Goal: Task Accomplishment & Management: Use online tool/utility

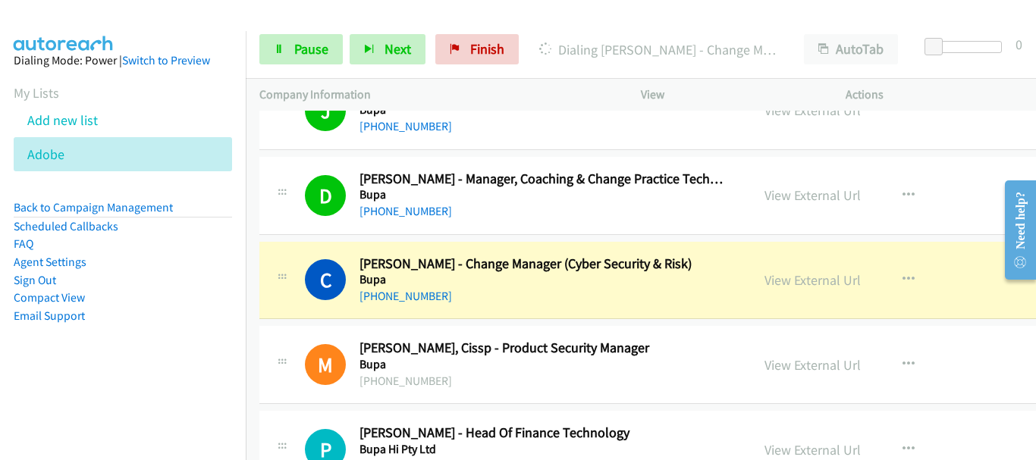
scroll to position [7203, 0]
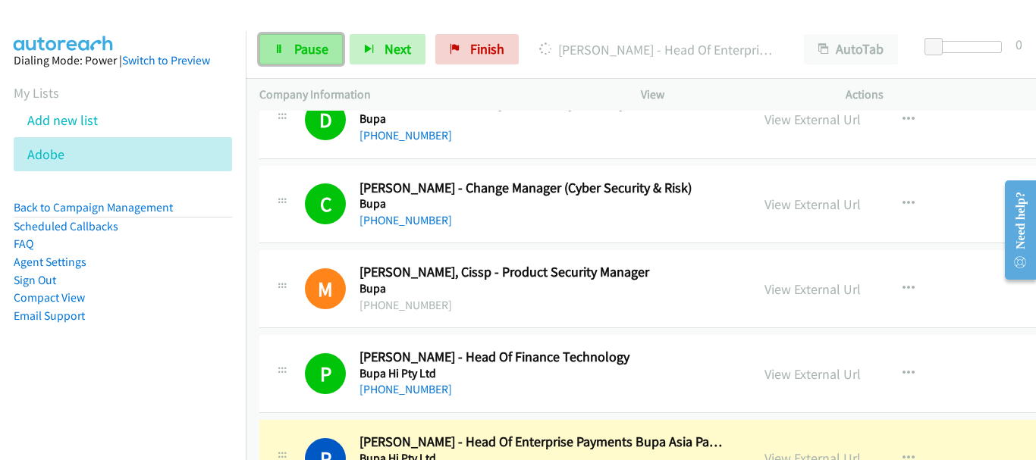
click at [290, 50] on link "Pause" at bounding box center [300, 49] width 83 height 30
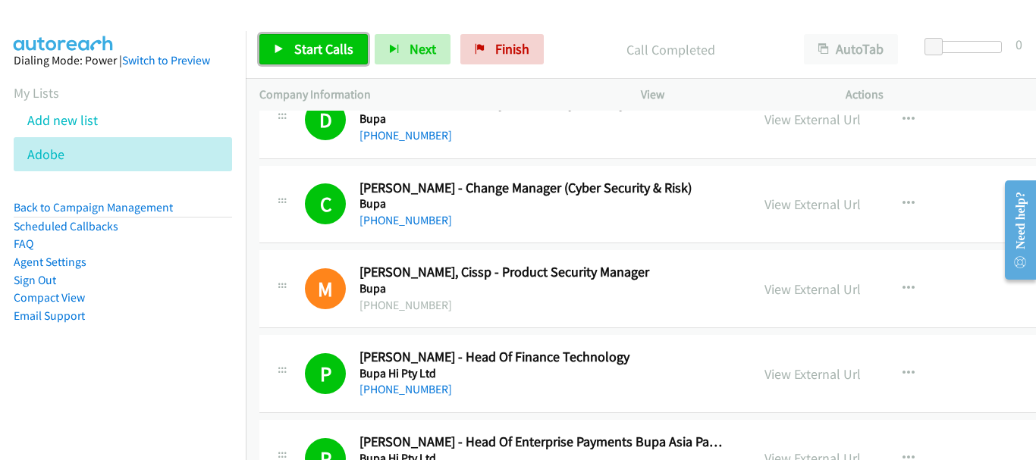
click at [325, 53] on span "Start Calls" at bounding box center [323, 48] width 59 height 17
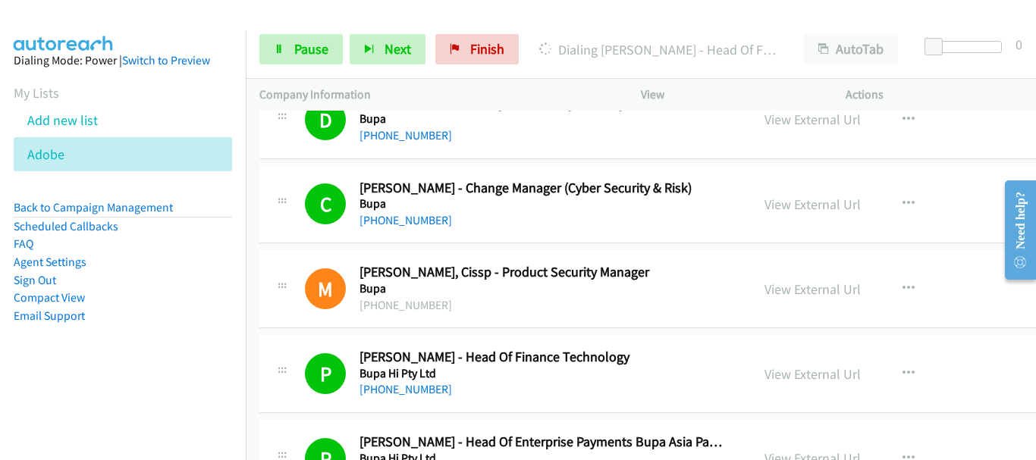
click at [997, 83] on div "Actions" at bounding box center [934, 95] width 205 height 32
drag, startPoint x: 312, startPoint y: 54, endPoint x: 341, endPoint y: 178, distance: 127.8
click at [310, 54] on span "Pause" at bounding box center [311, 48] width 34 height 17
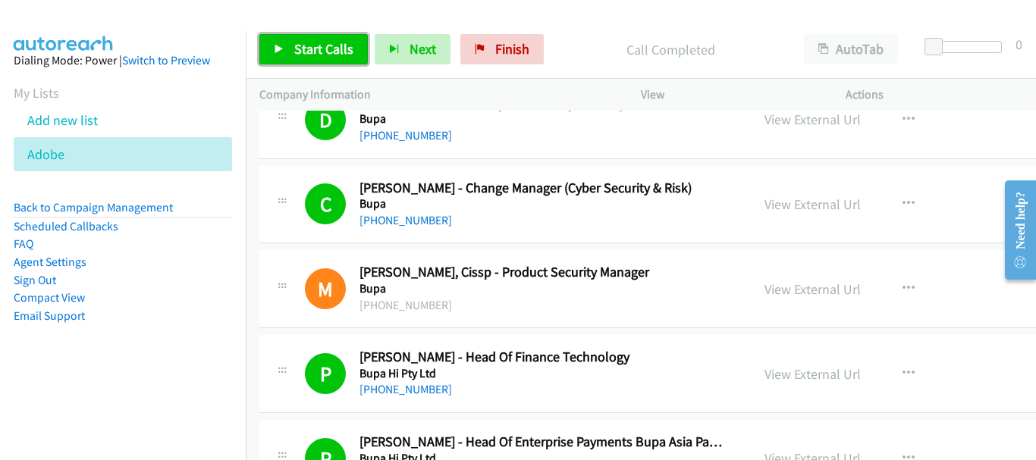
drag, startPoint x: 318, startPoint y: 49, endPoint x: 328, endPoint y: 33, distance: 19.4
click at [317, 49] on span "Start Calls" at bounding box center [323, 48] width 59 height 17
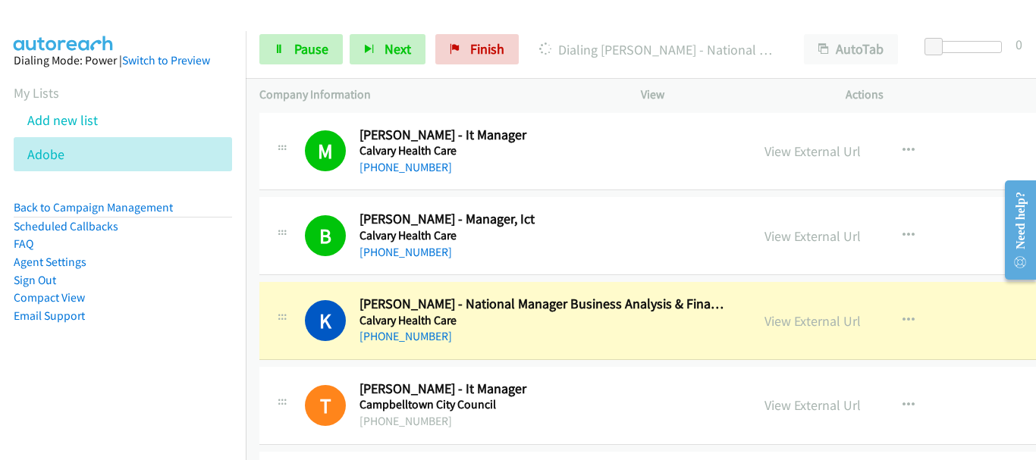
scroll to position [8264, 0]
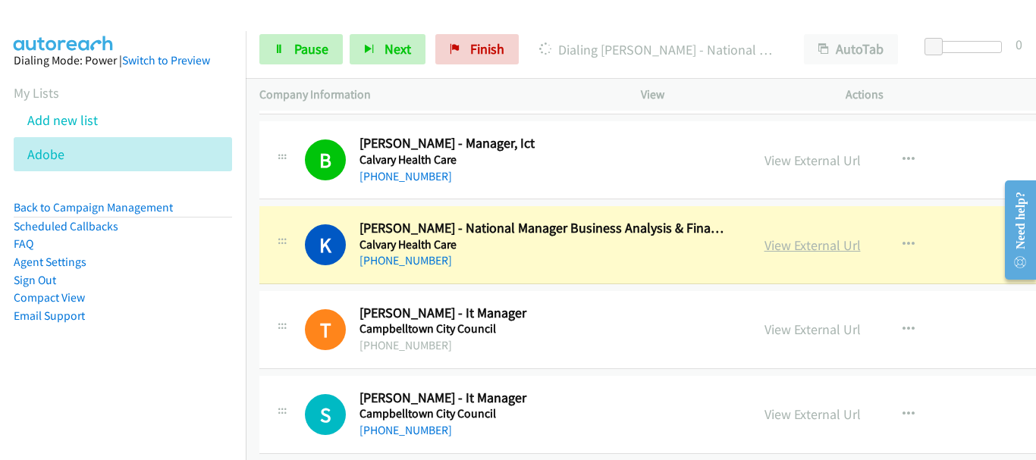
click at [785, 251] on link "View External Url" at bounding box center [812, 245] width 96 height 17
click at [807, 240] on link "View External Url" at bounding box center [812, 245] width 96 height 17
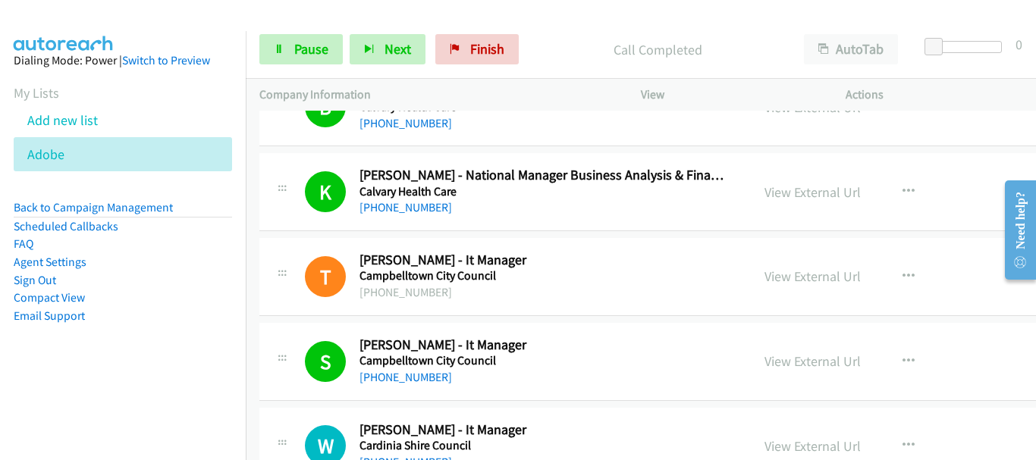
scroll to position [8491, 0]
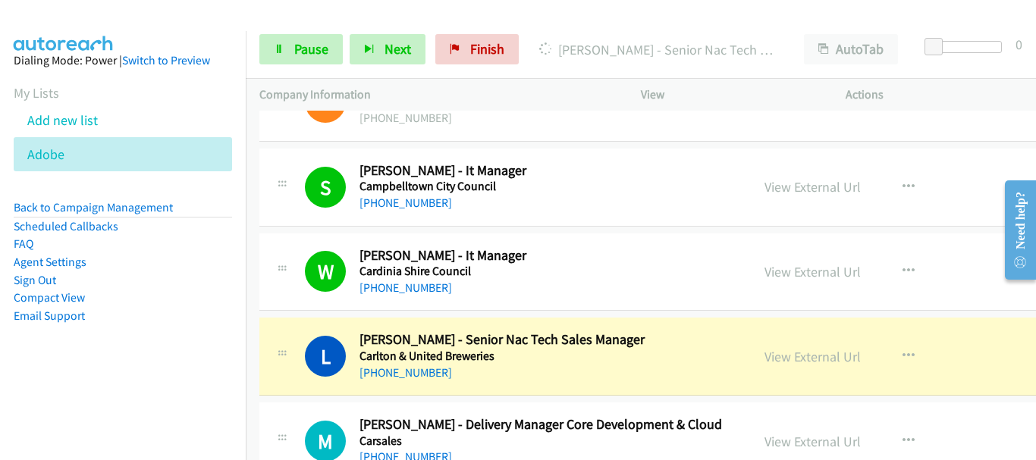
click at [965, 207] on div "View External Url View External Url Schedule/Manage Callback Start Calls Here R…" at bounding box center [880, 187] width 259 height 50
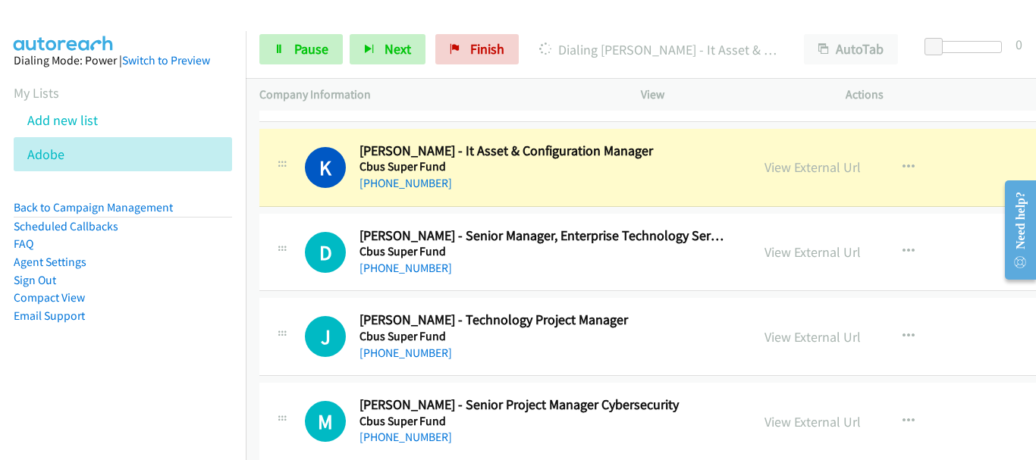
scroll to position [8946, 0]
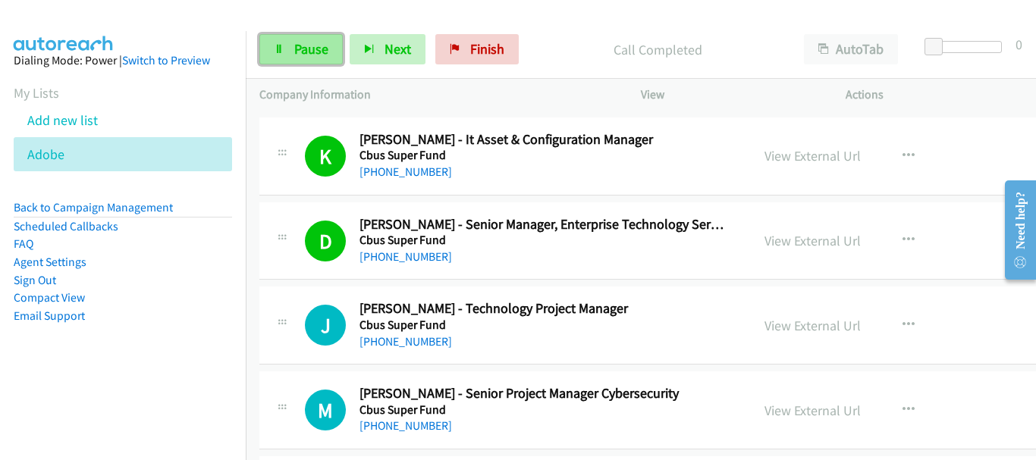
click at [291, 47] on link "Pause" at bounding box center [300, 49] width 83 height 30
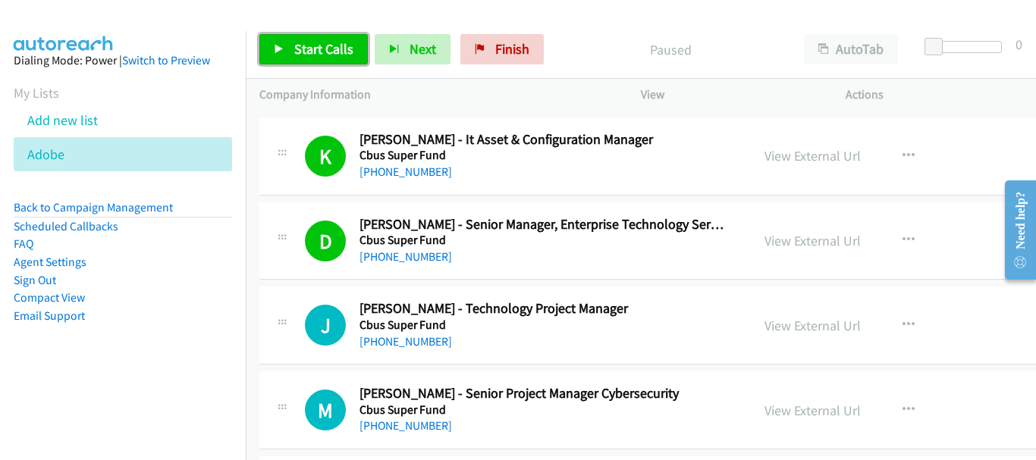
click at [291, 47] on link "Start Calls" at bounding box center [313, 49] width 108 height 30
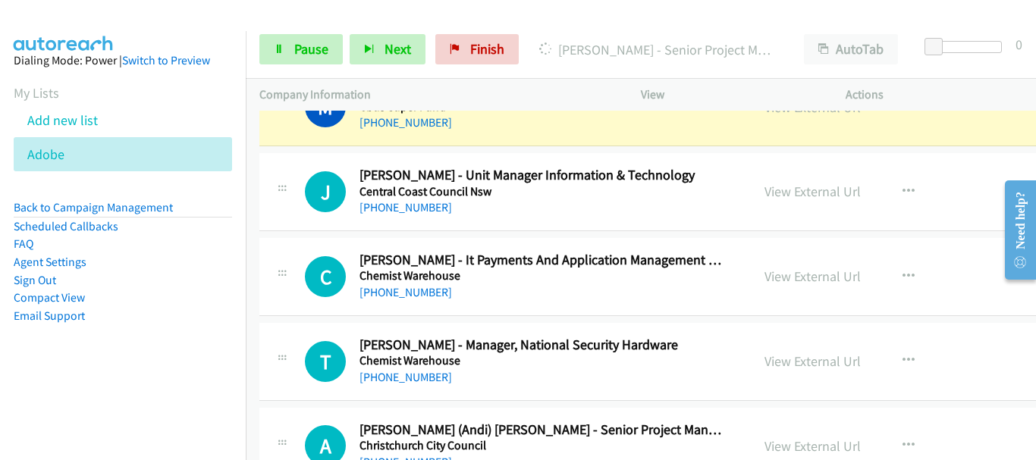
scroll to position [9174, 0]
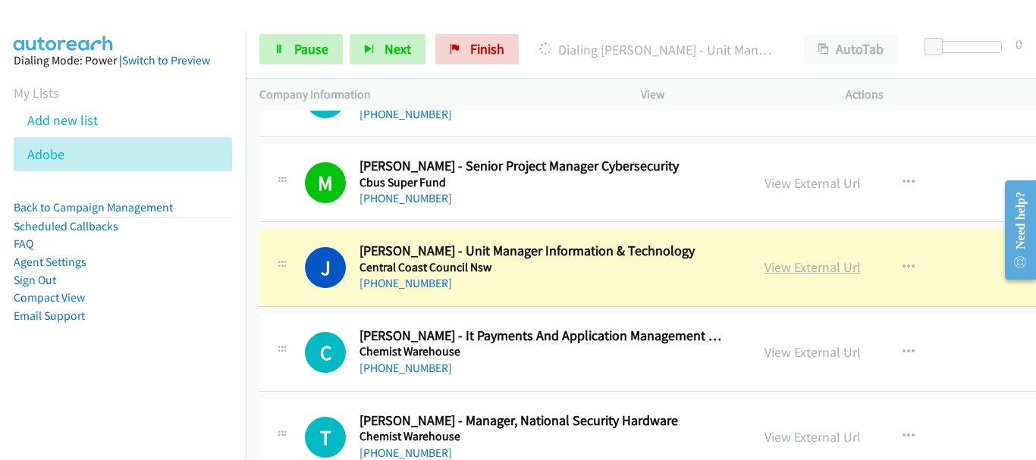
click at [786, 274] on link "View External Url" at bounding box center [812, 267] width 96 height 17
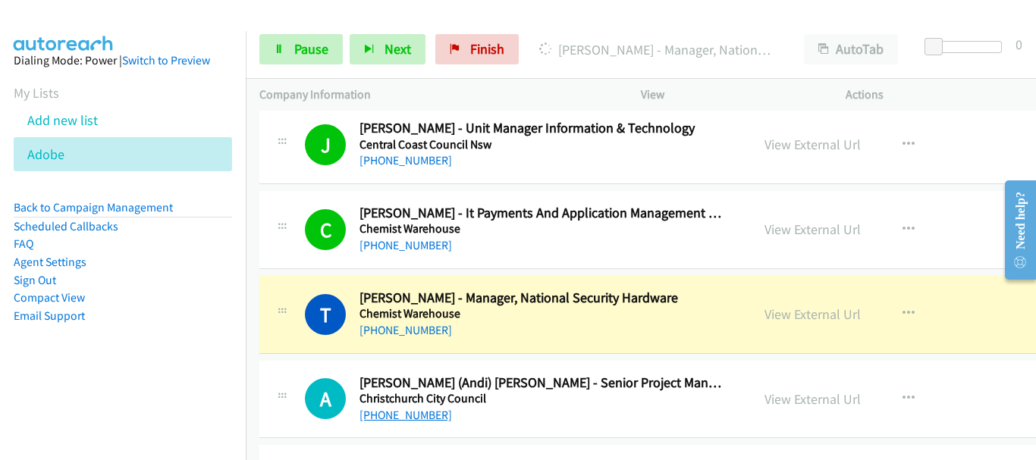
scroll to position [9401, 0]
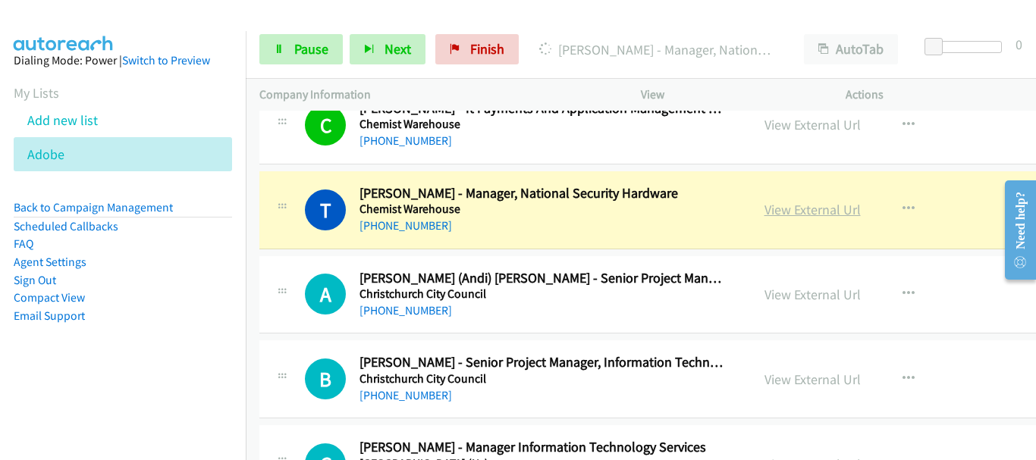
click at [817, 214] on link "View External Url" at bounding box center [812, 209] width 96 height 17
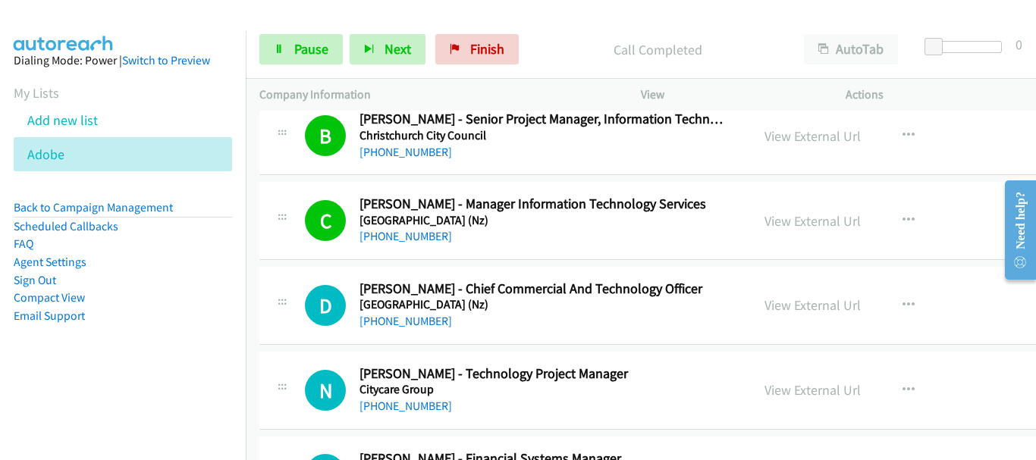
scroll to position [9705, 0]
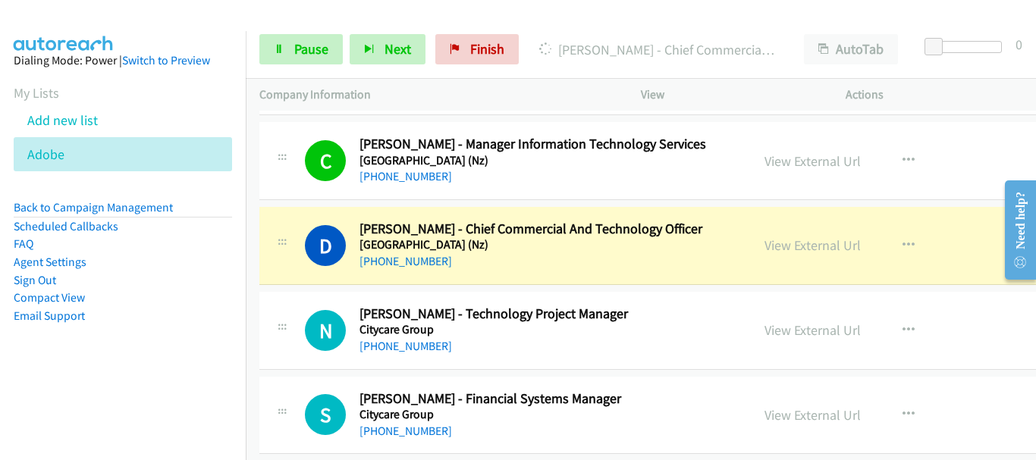
drag, startPoint x: 81, startPoint y: 16, endPoint x: 349, endPoint y: 173, distance: 310.3
click at [81, 16] on img at bounding box center [64, 26] width 114 height 53
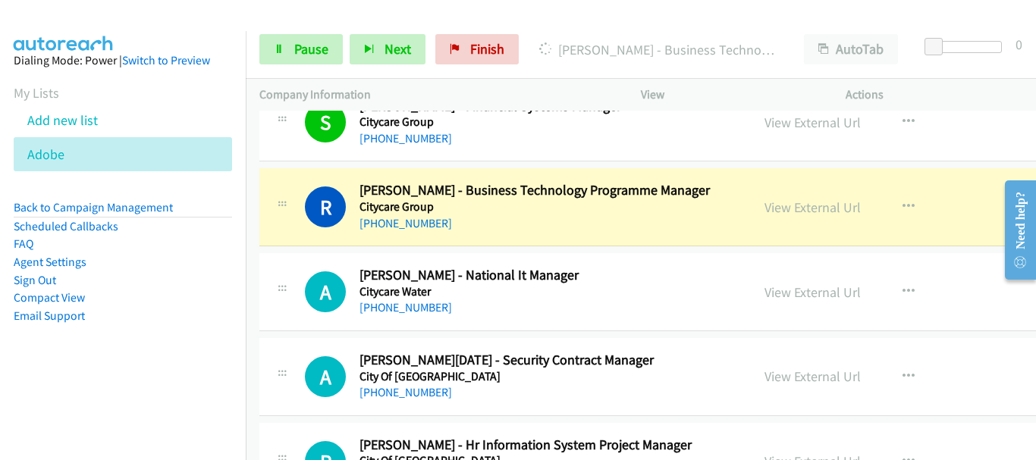
scroll to position [10008, 0]
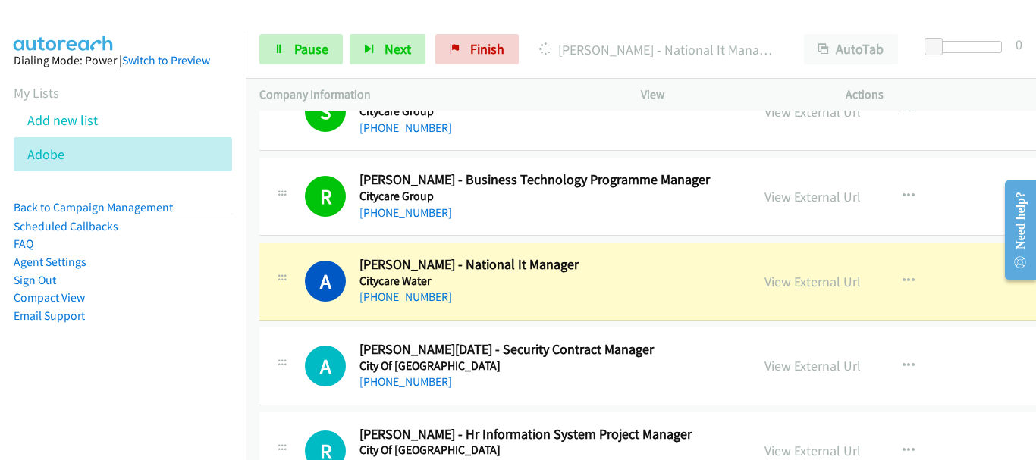
click at [141, 31] on aside "Dialing Mode: Power | Switch to Preview My Lists Add new list Adobe Back to Cam…" at bounding box center [123, 212] width 246 height 362
click at [818, 282] on link "View External Url" at bounding box center [812, 281] width 96 height 17
click at [311, 46] on span "Pause" at bounding box center [311, 48] width 34 height 17
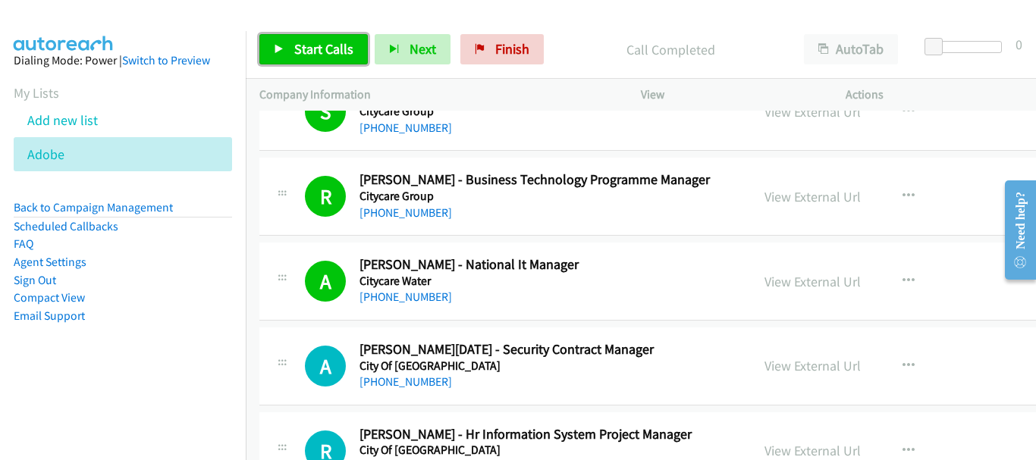
click at [324, 50] on span "Start Calls" at bounding box center [323, 48] width 59 height 17
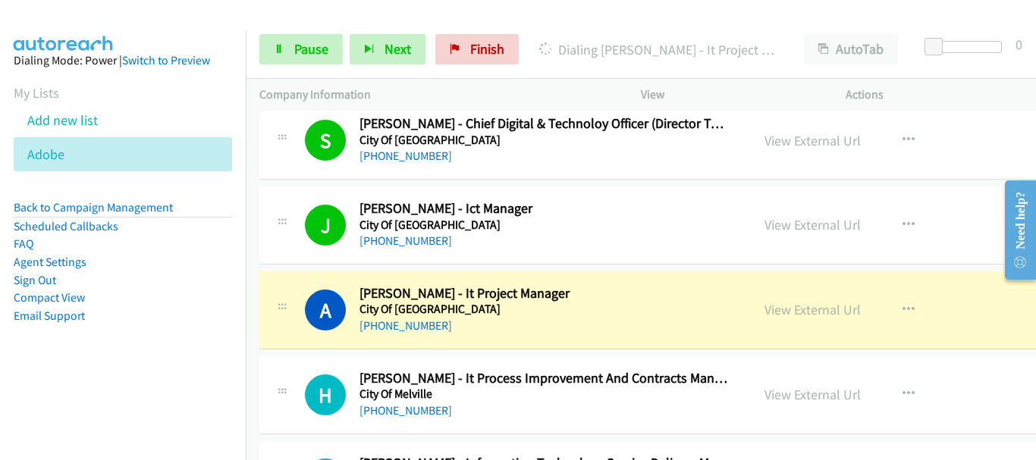
scroll to position [10690, 0]
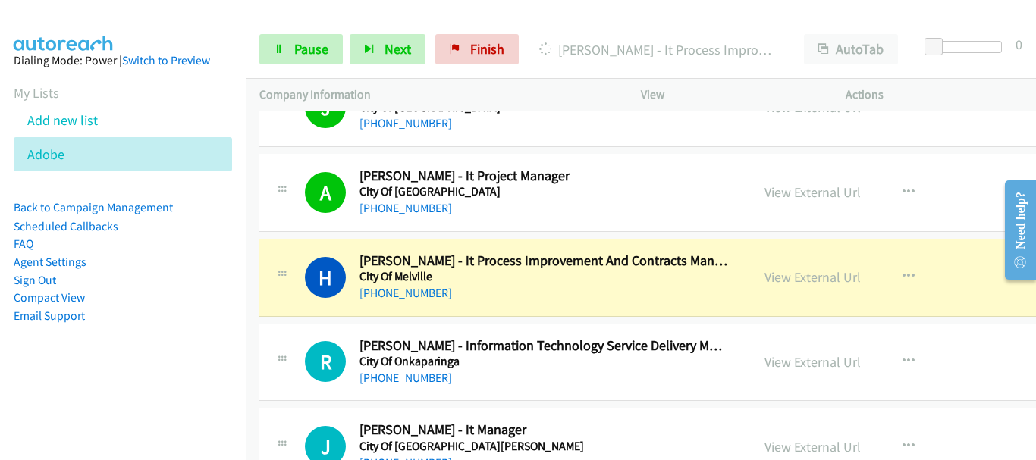
drag, startPoint x: 114, startPoint y: 37, endPoint x: 285, endPoint y: 110, distance: 185.5
click at [114, 39] on aside "Dialing Mode: Power | Switch to Preview My Lists Add new list Adobe Back to Cam…" at bounding box center [123, 212] width 246 height 362
click at [794, 279] on link "View External Url" at bounding box center [812, 276] width 96 height 17
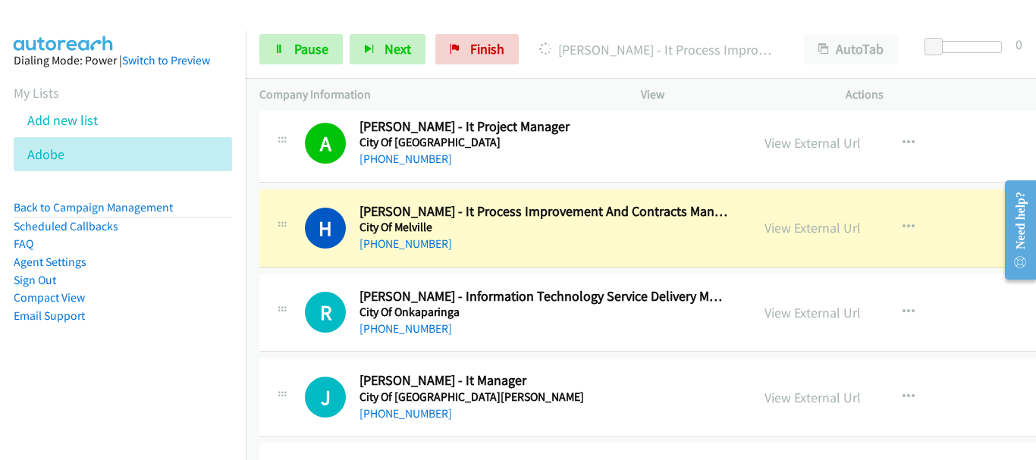
scroll to position [10766, 0]
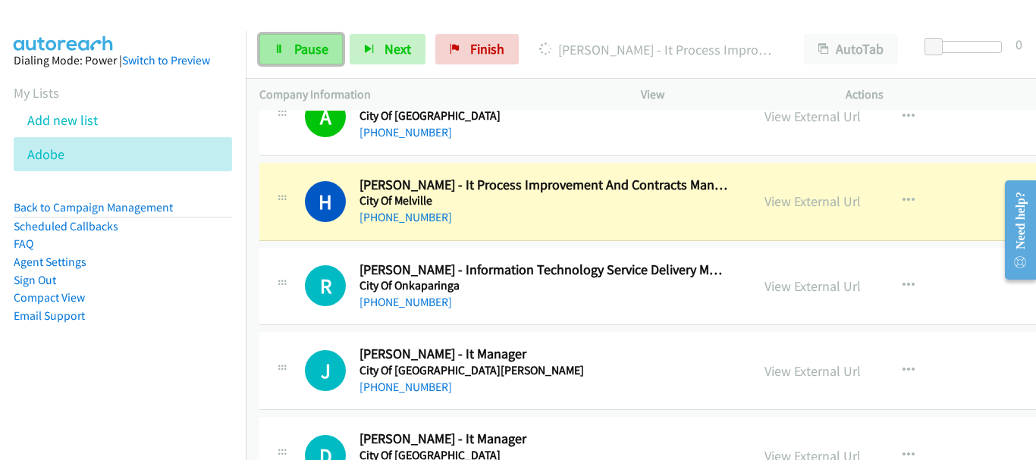
click at [322, 49] on span "Pause" at bounding box center [311, 48] width 34 height 17
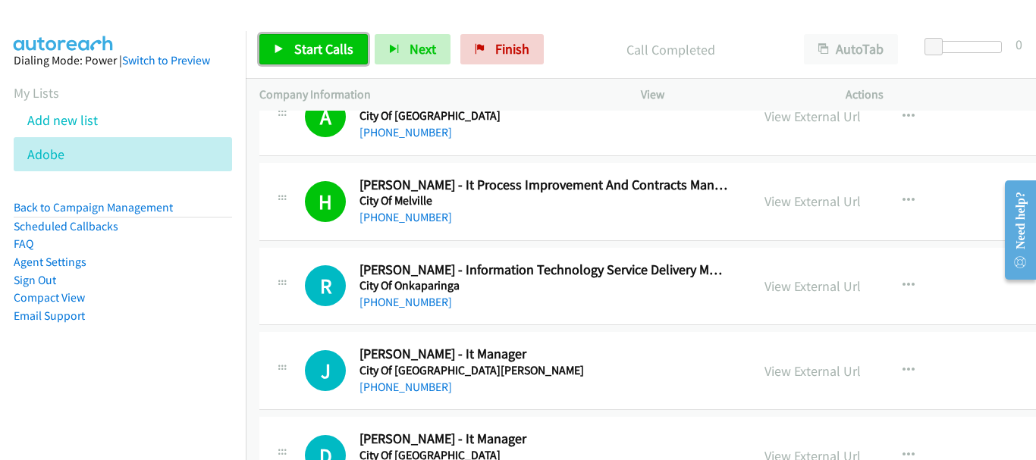
click at [335, 45] on span "Start Calls" at bounding box center [323, 48] width 59 height 17
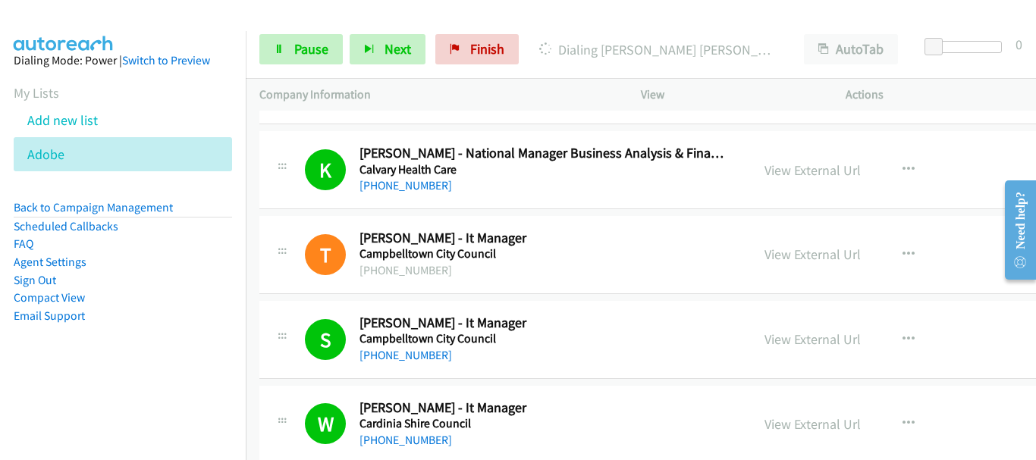
scroll to position [8340, 0]
drag, startPoint x: 122, startPoint y: 24, endPoint x: 594, endPoint y: 234, distance: 516.9
click at [122, 24] on div at bounding box center [511, 29] width 1022 height 58
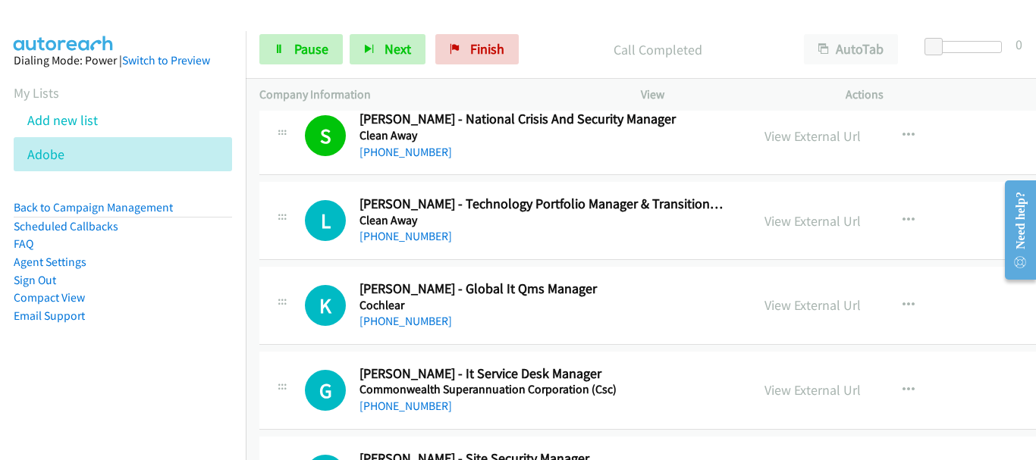
scroll to position [11373, 0]
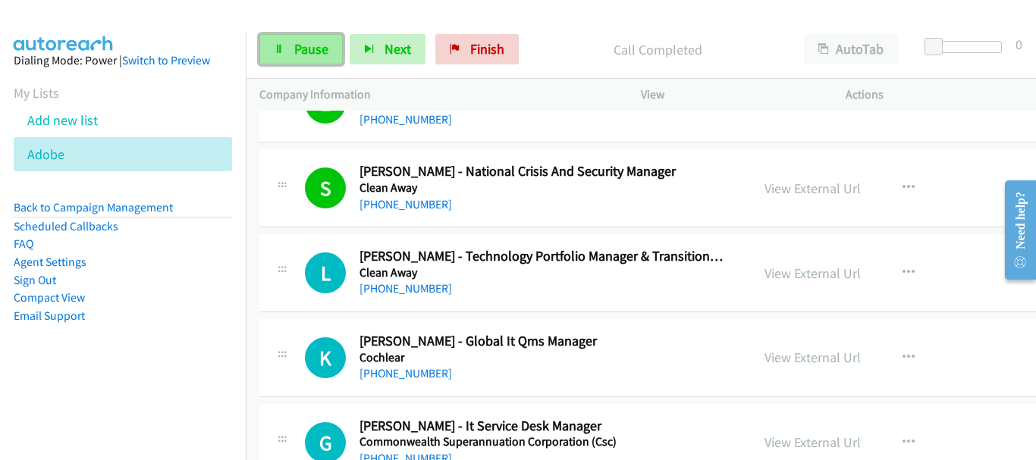
click at [307, 52] on span "Pause" at bounding box center [311, 48] width 34 height 17
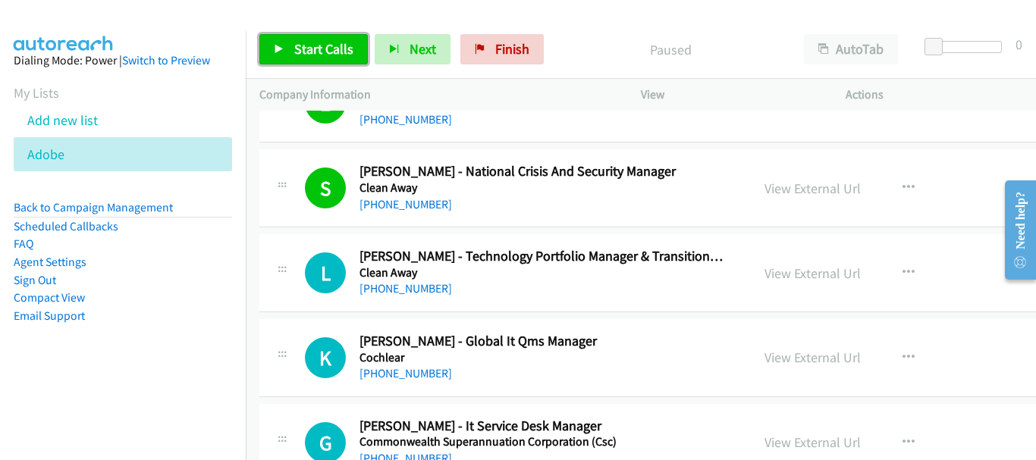
click at [307, 52] on span "Start Calls" at bounding box center [323, 48] width 59 height 17
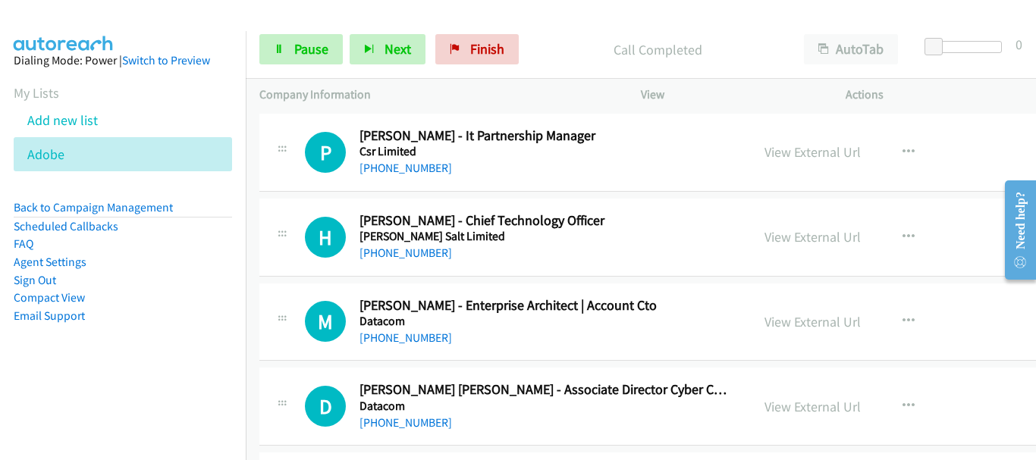
scroll to position [12510, 0]
click at [274, 55] on link "Pause" at bounding box center [300, 49] width 83 height 30
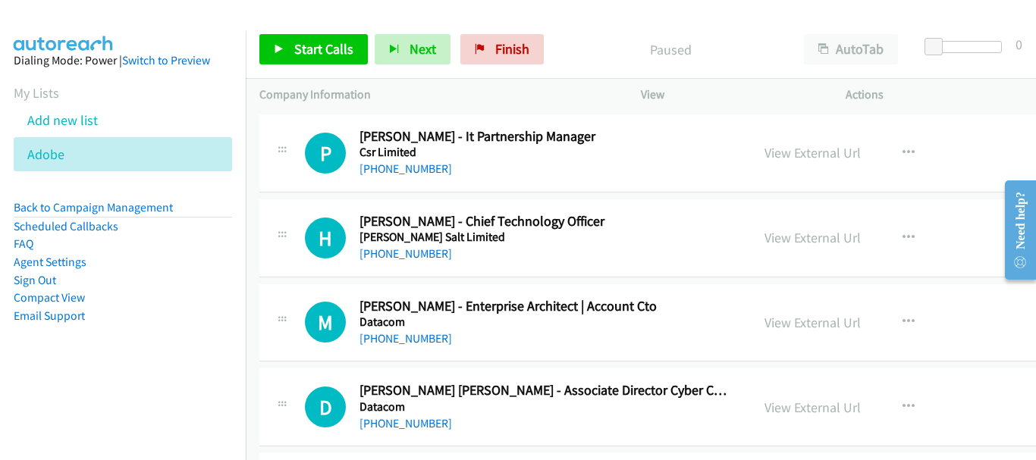
click at [315, 31] on div "Start Calls Pause Next Finish Paused AutoTab AutoTab 0" at bounding box center [641, 49] width 790 height 58
click at [315, 53] on span "Start Calls" at bounding box center [323, 48] width 59 height 17
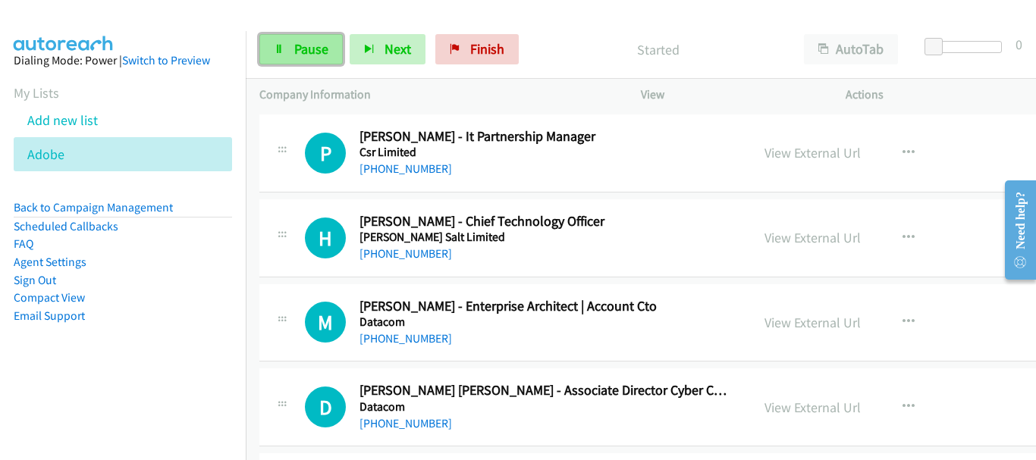
click at [298, 47] on span "Pause" at bounding box center [311, 48] width 34 height 17
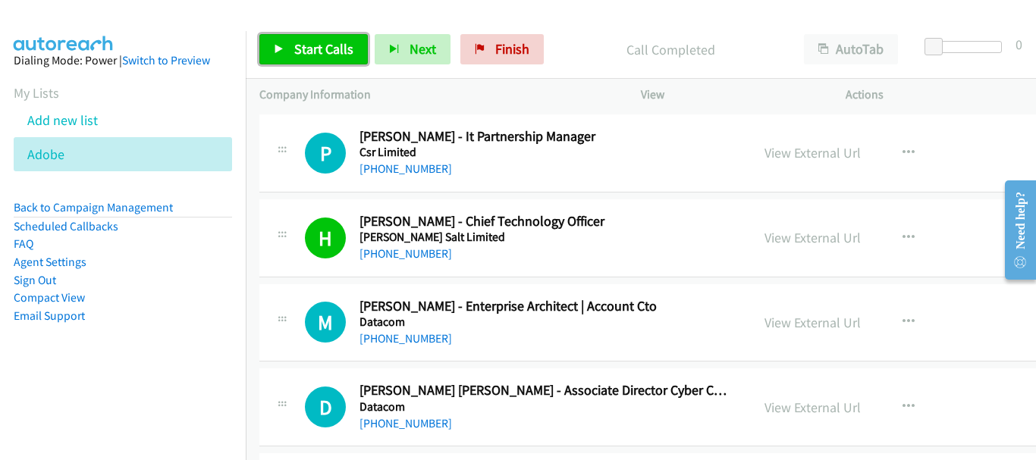
click at [323, 49] on span "Start Calls" at bounding box center [323, 48] width 59 height 17
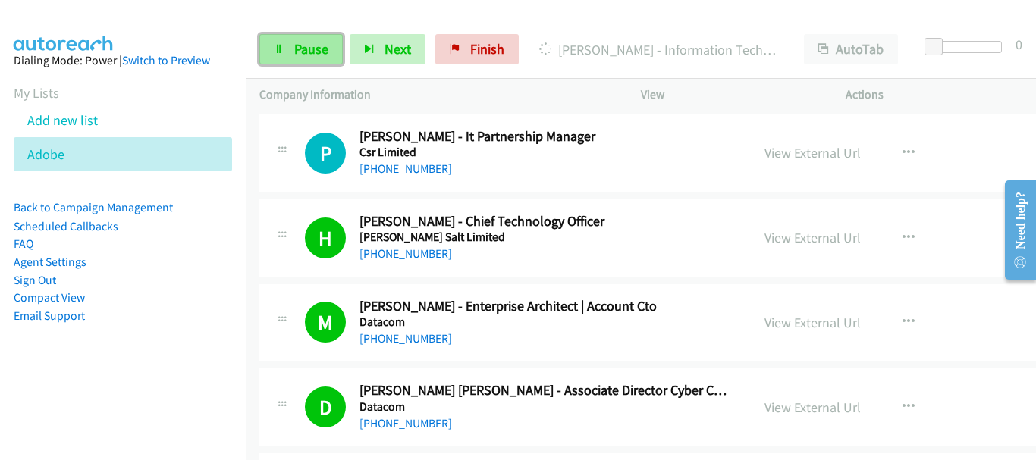
click at [312, 44] on span "Pause" at bounding box center [311, 48] width 34 height 17
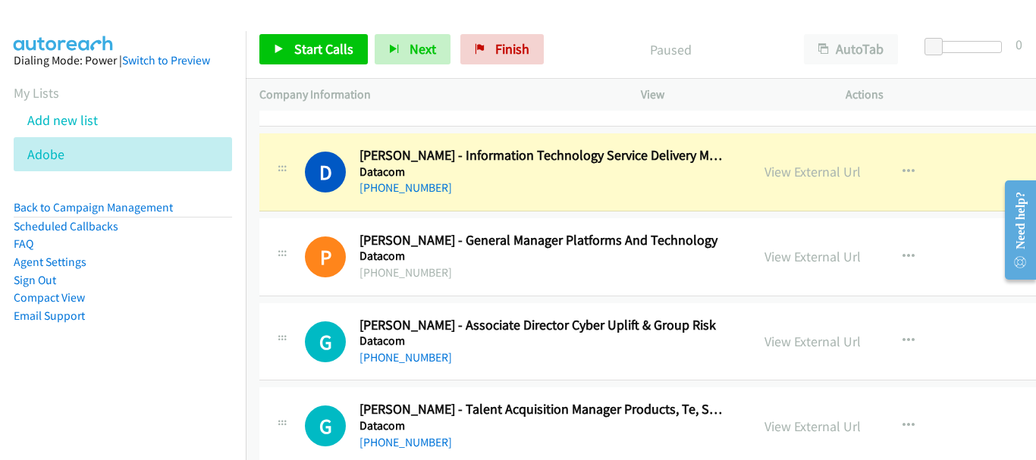
scroll to position [12889, 0]
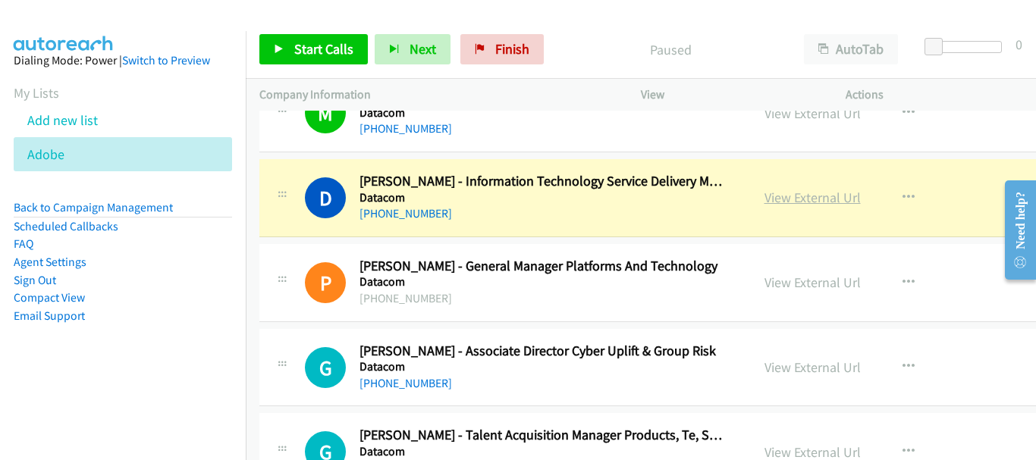
click at [795, 196] on link "View External Url" at bounding box center [812, 197] width 96 height 17
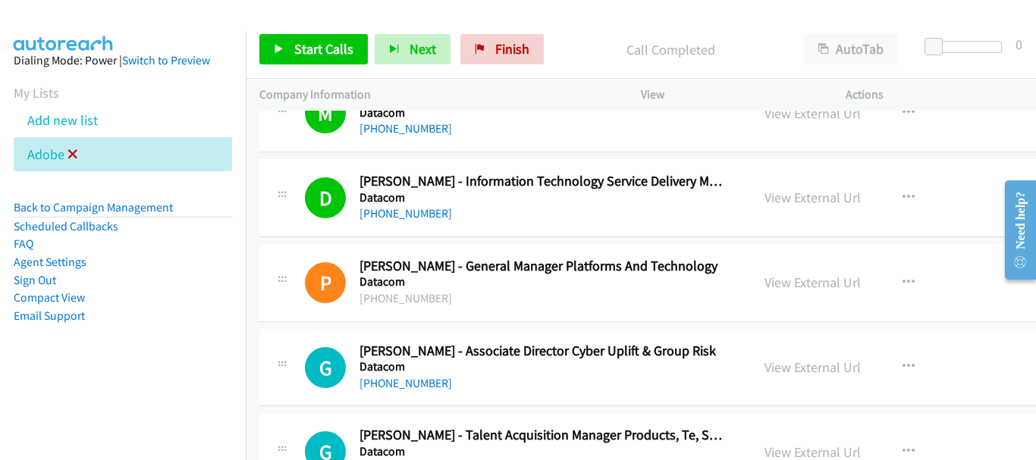
click at [77, 153] on icon at bounding box center [72, 155] width 11 height 11
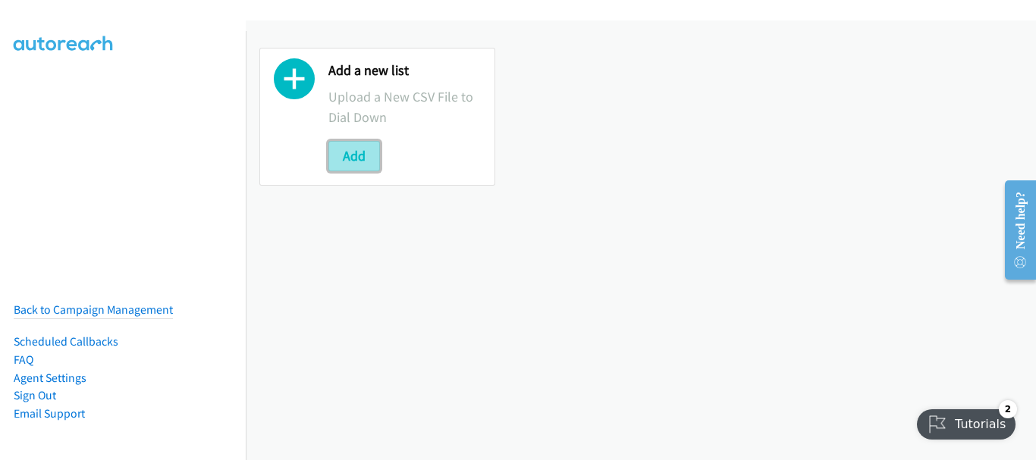
click at [353, 152] on button "Add" at bounding box center [354, 156] width 52 height 30
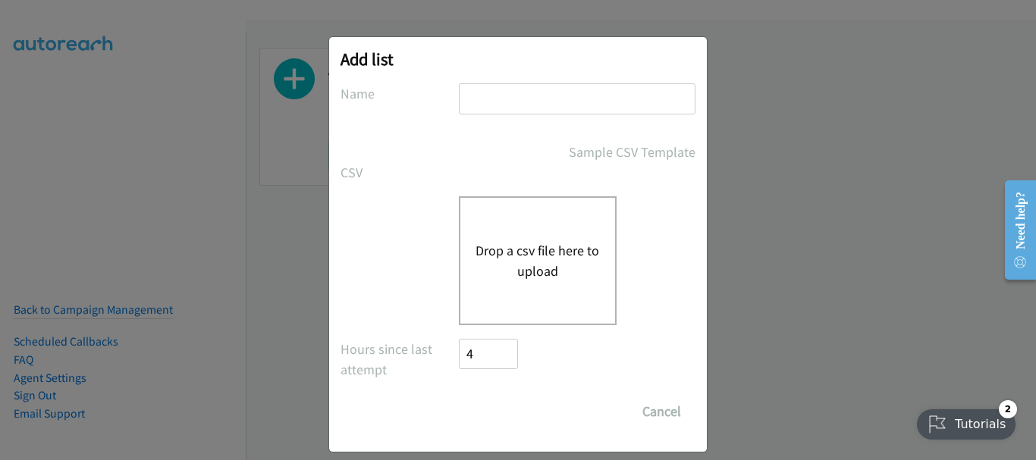
click at [546, 100] on input "text" at bounding box center [577, 98] width 237 height 31
type input "adobe"
click at [517, 293] on div "Drop a csv file here to upload" at bounding box center [538, 260] width 158 height 129
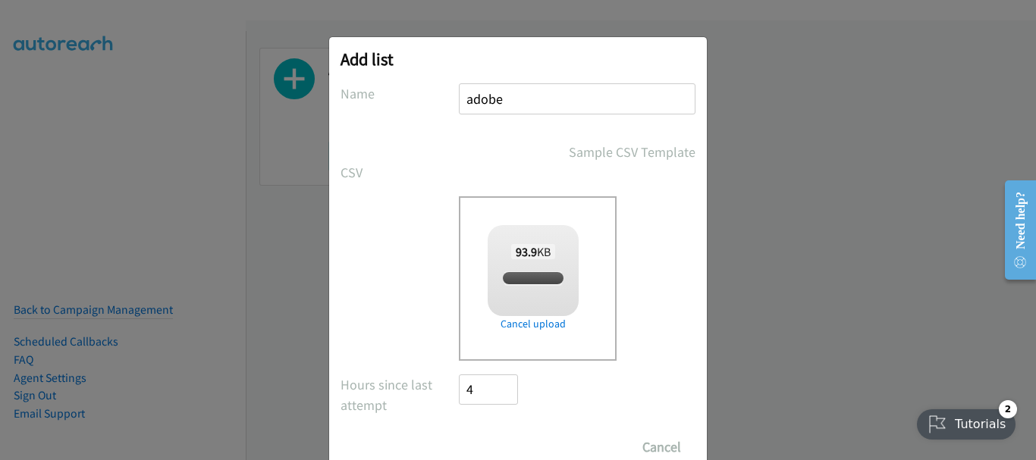
checkbox input "true"
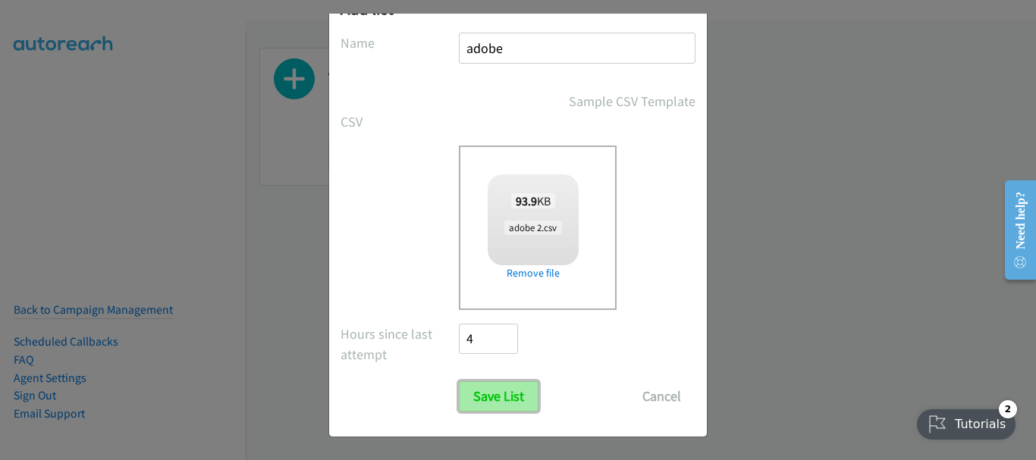
click at [521, 397] on input "Save List" at bounding box center [499, 396] width 80 height 30
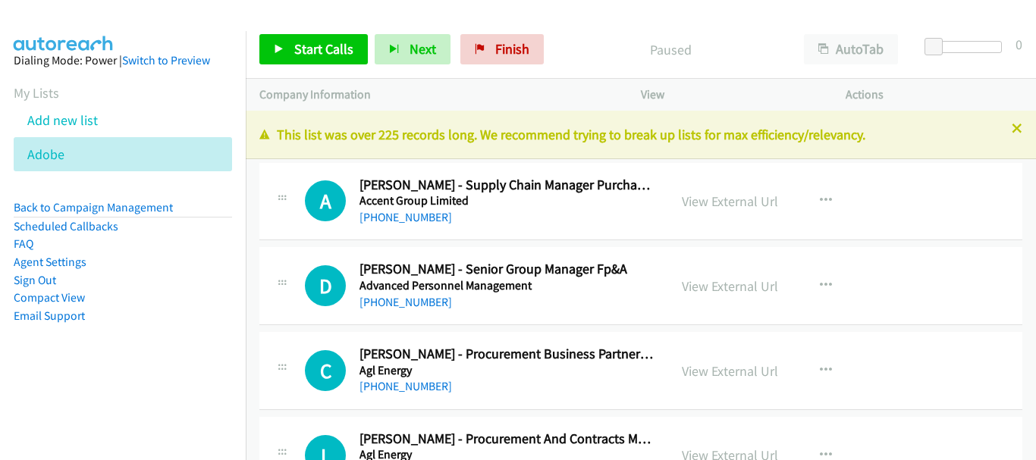
click at [299, 0] on div "Start Calls Pause Next Finish Paused AutoTab AutoTab 0 Company Information Info…" at bounding box center [518, 0] width 1036 height 0
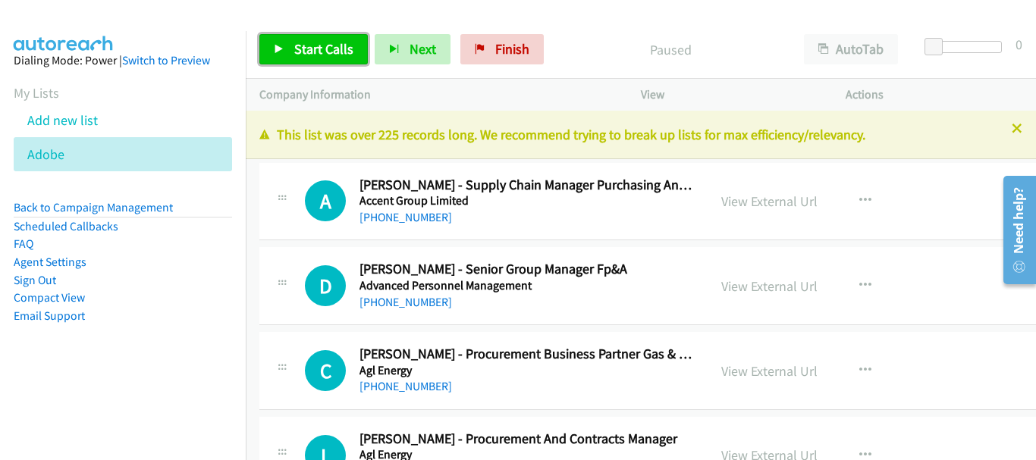
click at [334, 48] on span "Start Calls" at bounding box center [323, 48] width 59 height 17
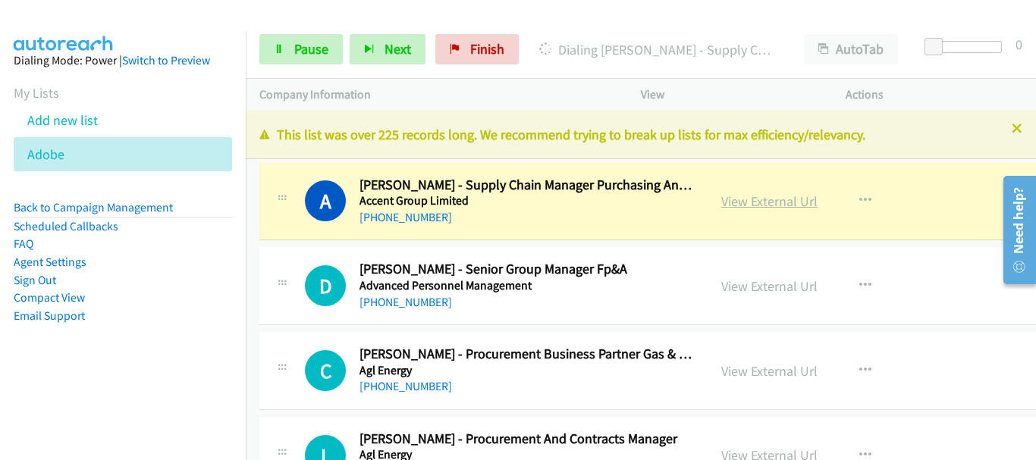
click at [787, 199] on link "View External Url" at bounding box center [769, 201] width 96 height 17
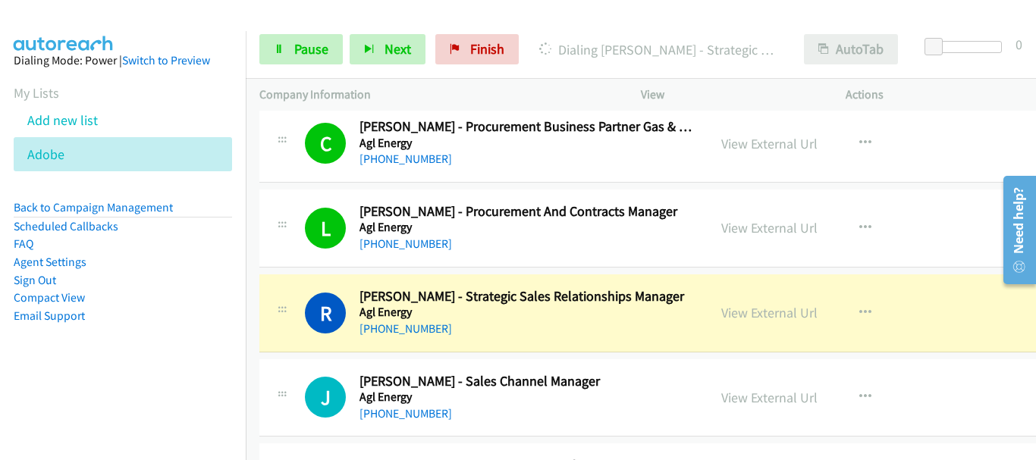
scroll to position [303, 0]
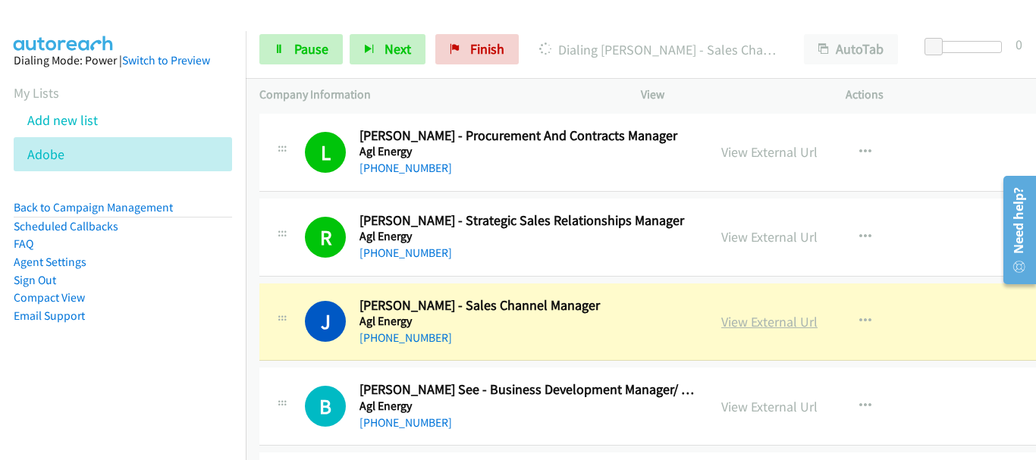
click at [155, 21] on div at bounding box center [511, 29] width 1022 height 58
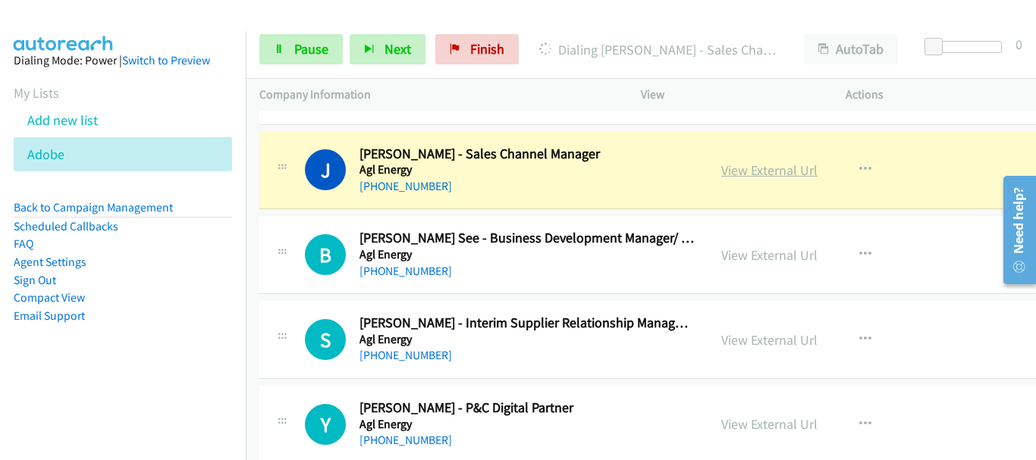
click at [791, 169] on link "View External Url" at bounding box center [769, 169] width 96 height 17
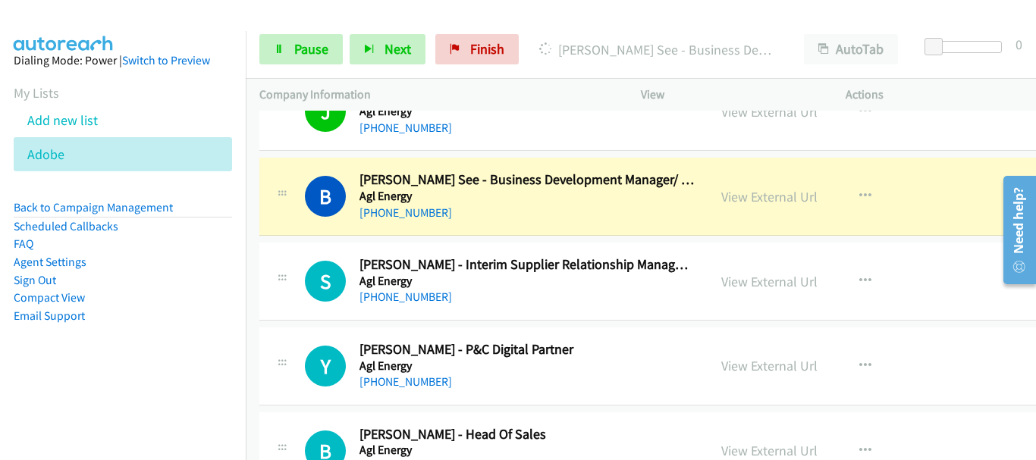
scroll to position [531, 0]
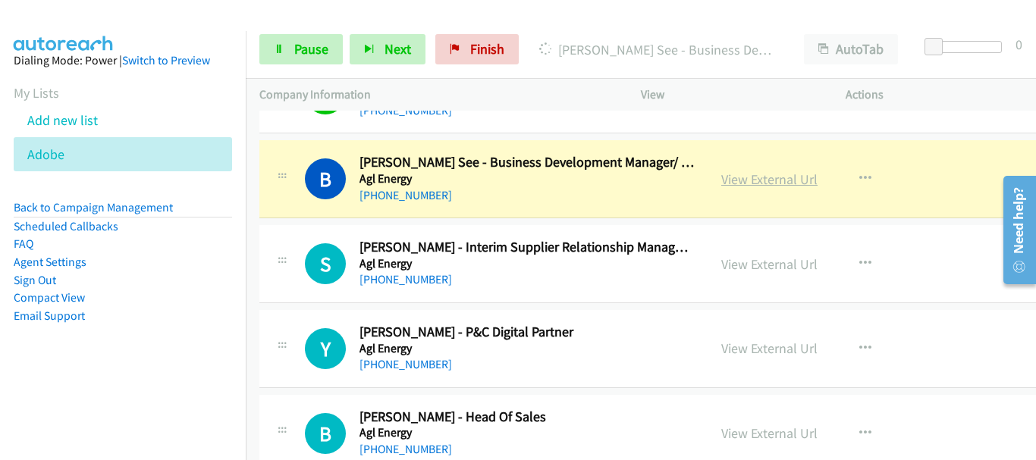
click at [751, 180] on link "View External Url" at bounding box center [769, 179] width 96 height 17
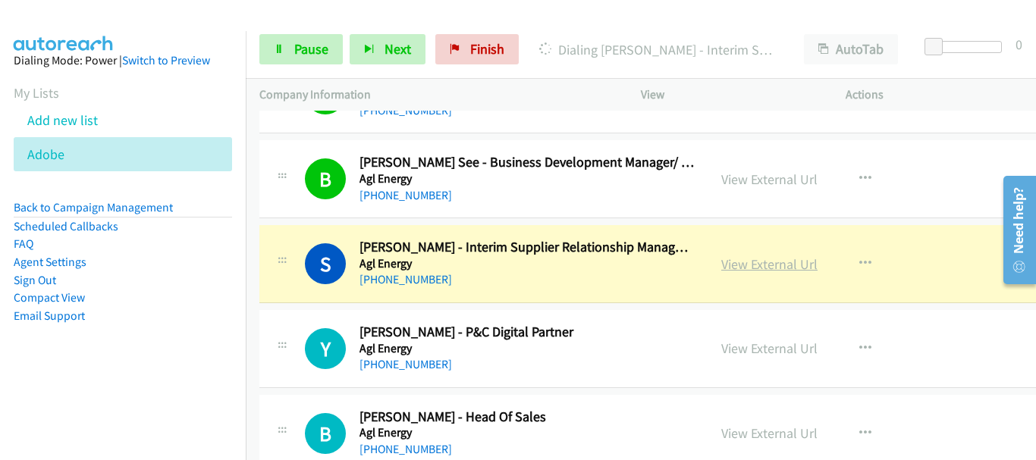
click at [760, 263] on link "View External Url" at bounding box center [769, 264] width 96 height 17
click at [297, 46] on span "Pause" at bounding box center [311, 48] width 34 height 17
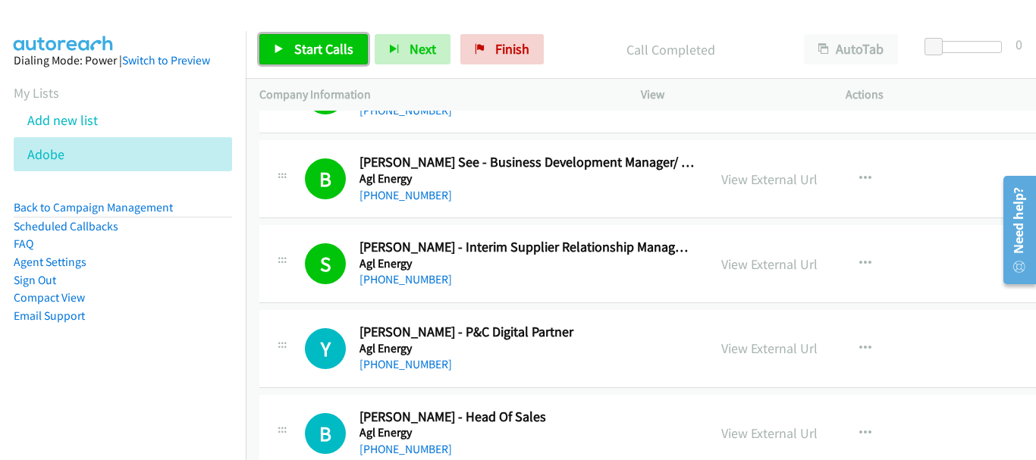
click at [323, 54] on span "Start Calls" at bounding box center [323, 48] width 59 height 17
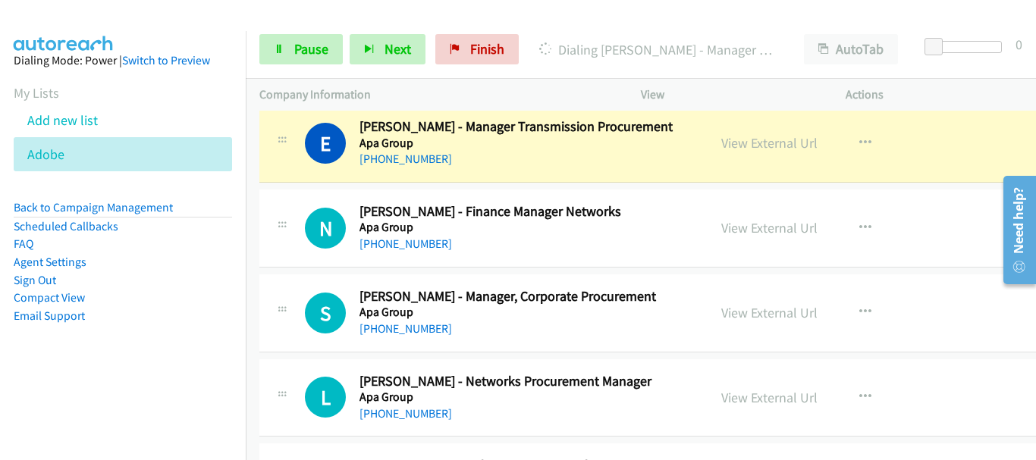
scroll to position [1137, 0]
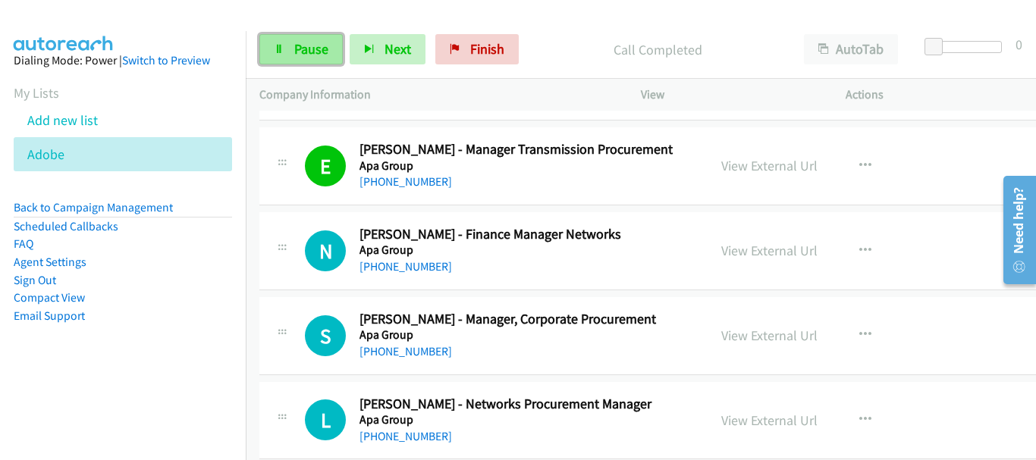
click at [323, 42] on span "Pause" at bounding box center [311, 48] width 34 height 17
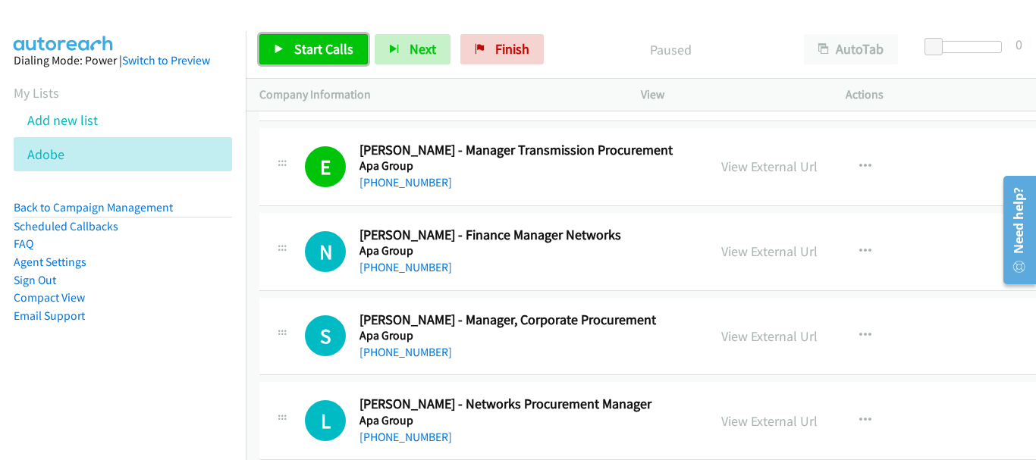
click at [332, 42] on span "Start Calls" at bounding box center [323, 48] width 59 height 17
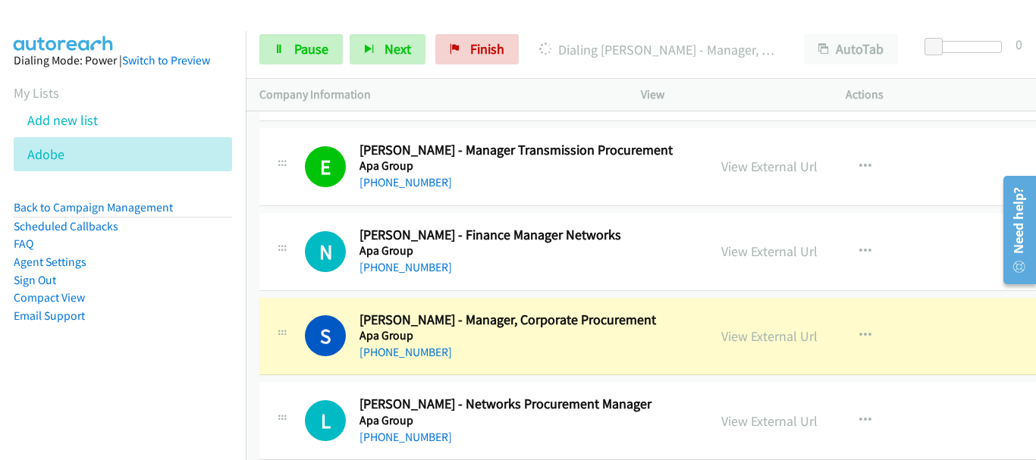
click at [156, 36] on aside "Dialing Mode: Power | Switch to Preview My Lists Add new list Adobe Back to Cam…" at bounding box center [123, 212] width 246 height 362
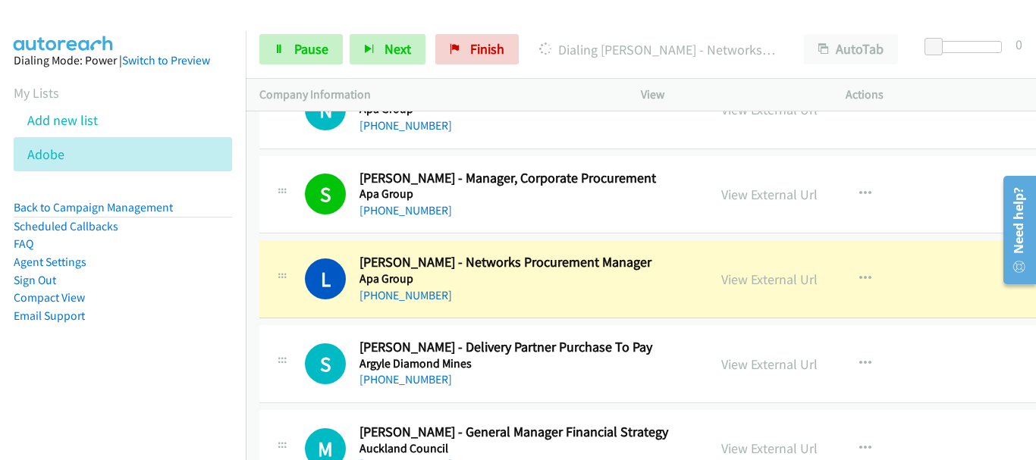
scroll to position [1289, 0]
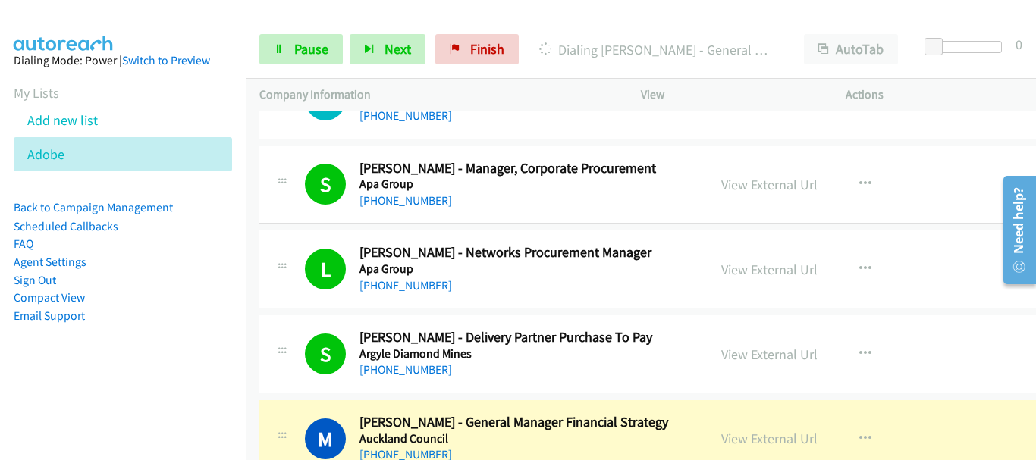
click at [111, 31] on aside "Dialing Mode: Power | Switch to Preview My Lists Add new list Adobe Back to Cam…" at bounding box center [123, 212] width 246 height 362
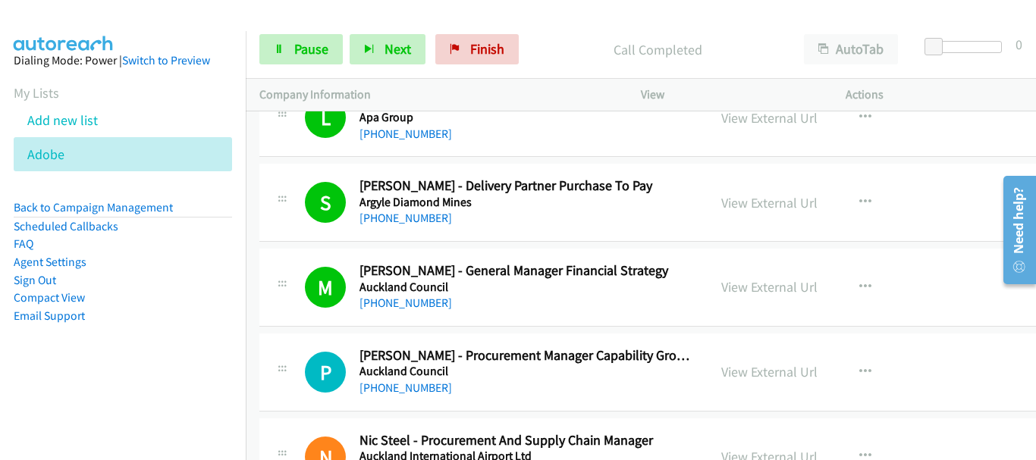
scroll to position [1668, 0]
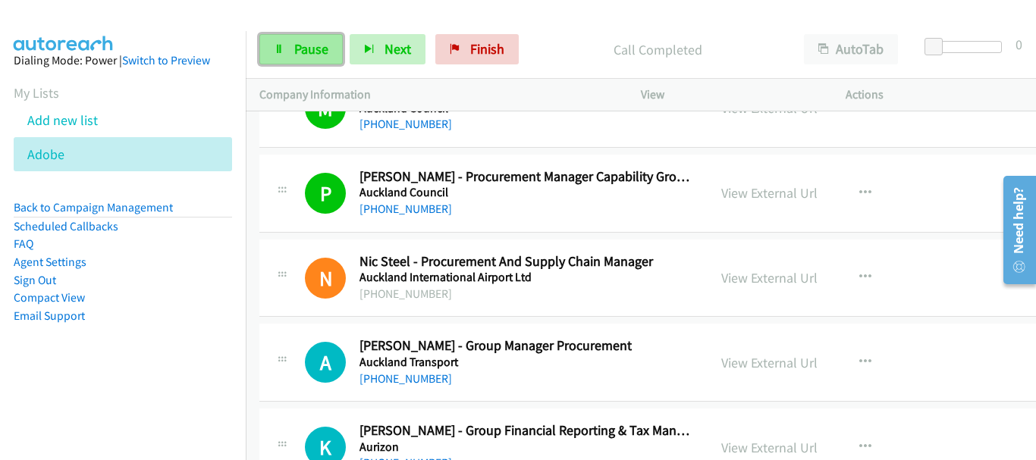
click at [327, 54] on span "Pause" at bounding box center [311, 48] width 34 height 17
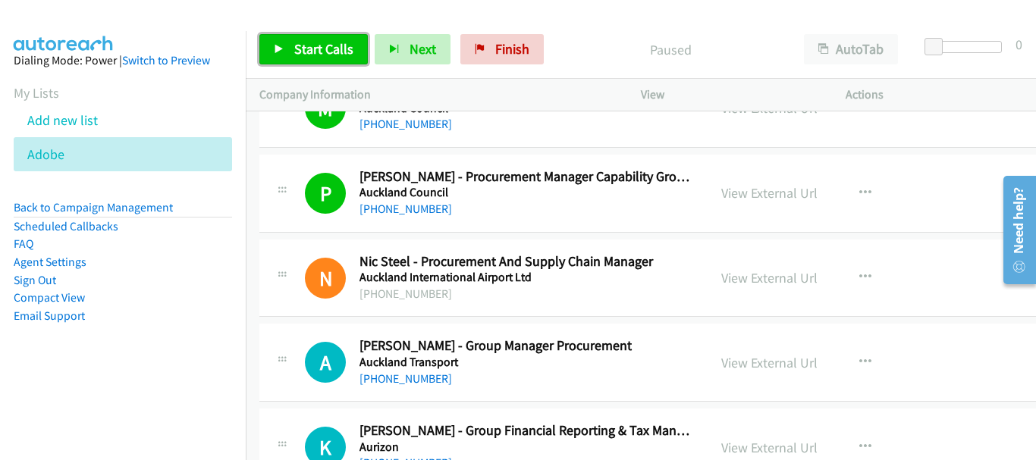
click at [320, 48] on span "Start Calls" at bounding box center [323, 48] width 59 height 17
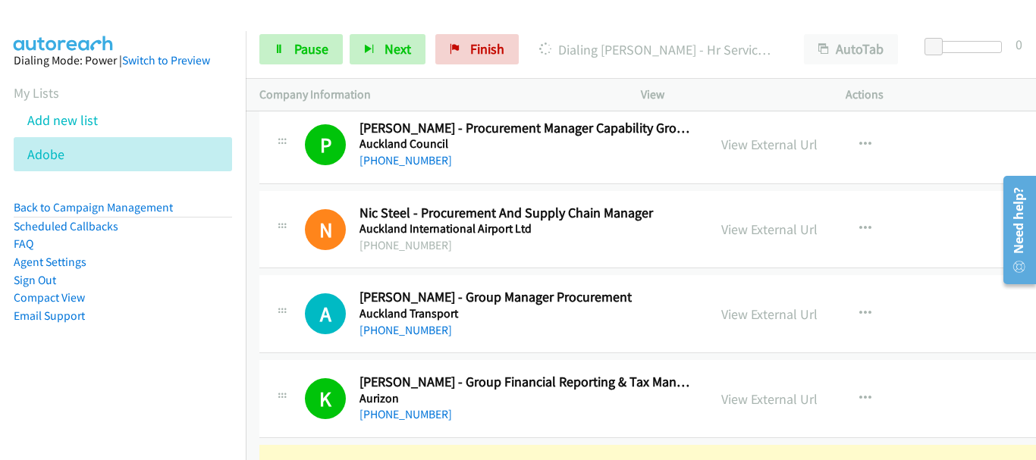
click at [90, 17] on img at bounding box center [64, 26] width 114 height 53
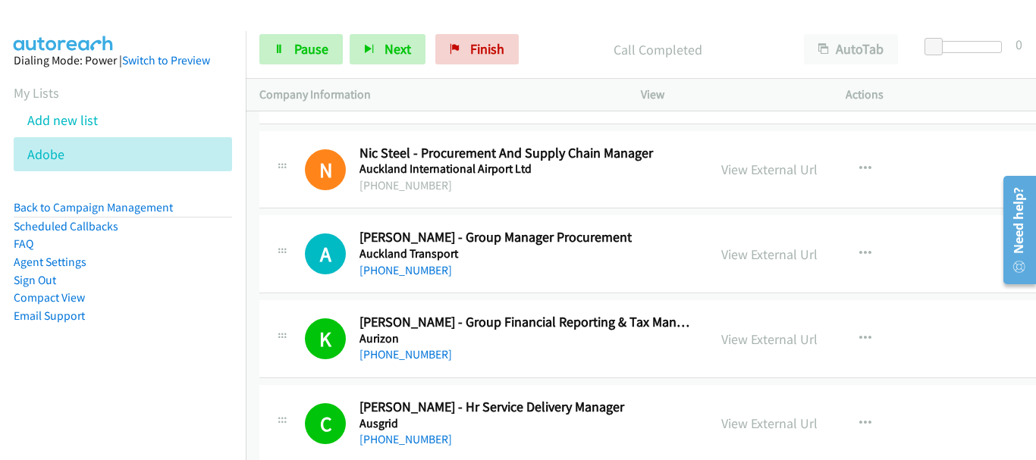
scroll to position [1895, 0]
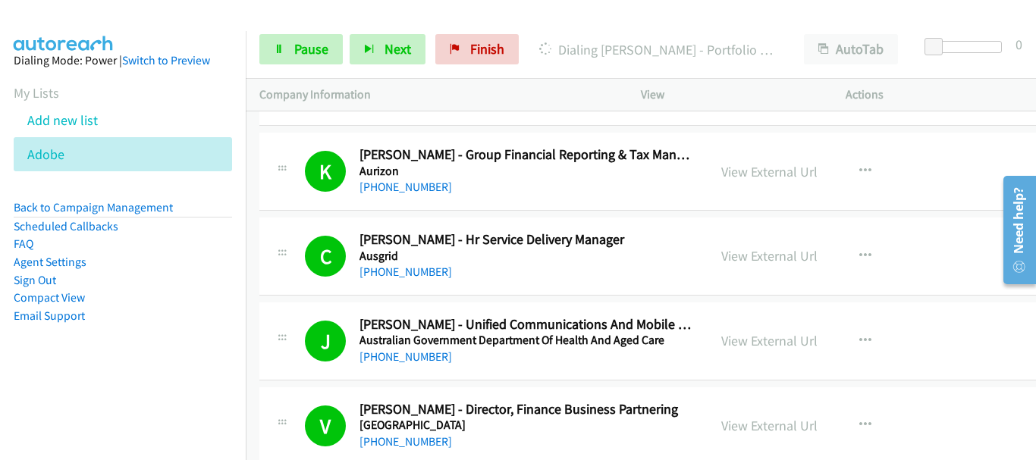
click at [600, 36] on div "Dialing Michael Salloum - Portfolio Sales Manager" at bounding box center [657, 49] width 265 height 30
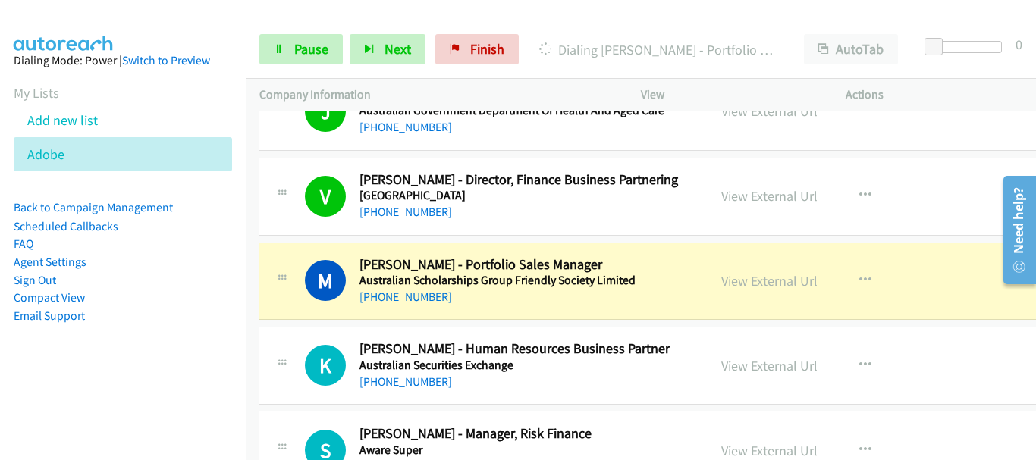
scroll to position [2199, 0]
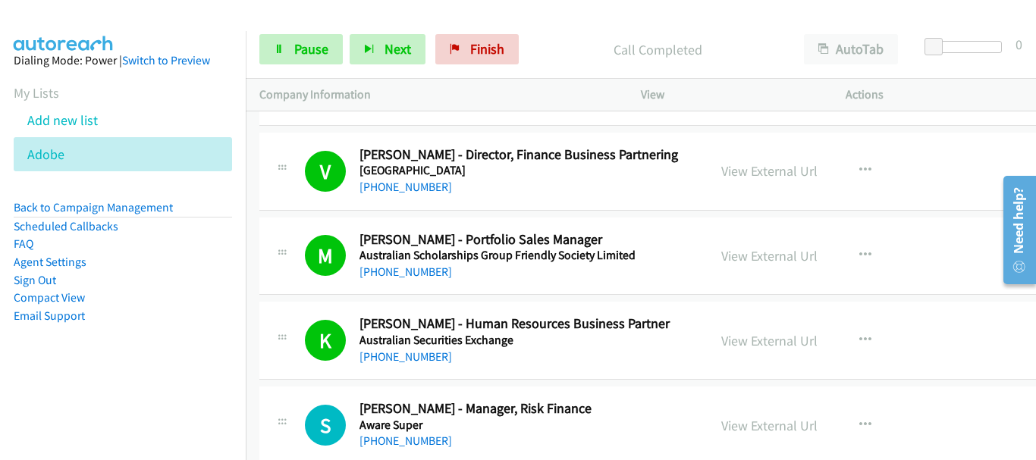
click at [127, 39] on aside "Dialing Mode: Power | Switch to Preview My Lists Add new list Adobe Back to Cam…" at bounding box center [123, 212] width 246 height 362
click at [283, 49] on icon at bounding box center [279, 50] width 11 height 11
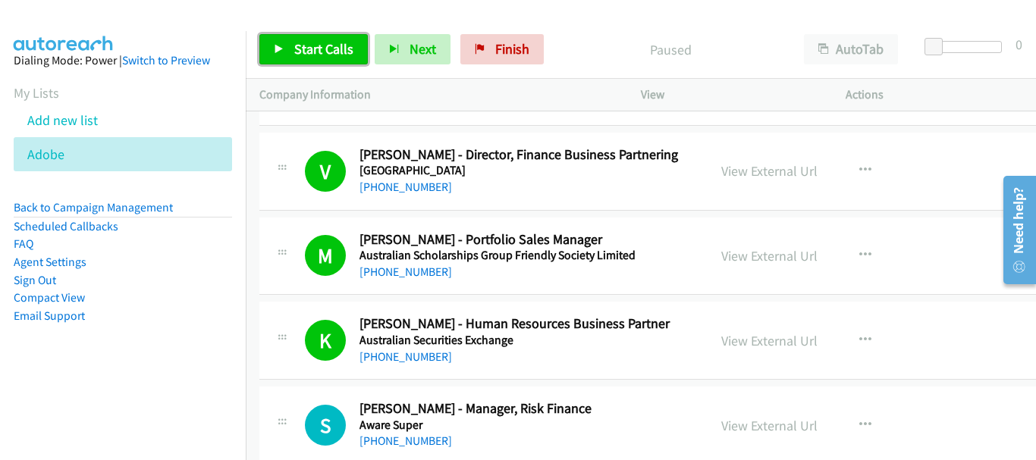
click at [340, 58] on link "Start Calls" at bounding box center [313, 49] width 108 height 30
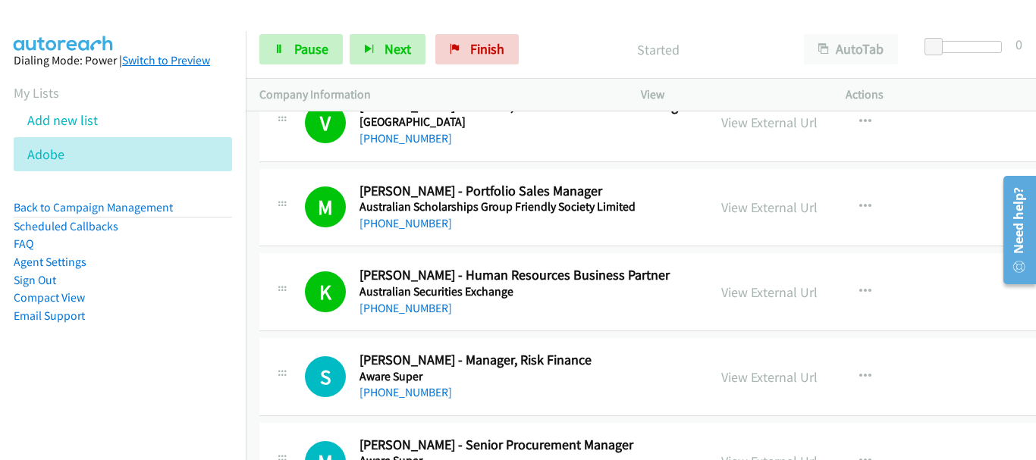
click at [183, 61] on link "Switch to Preview" at bounding box center [166, 60] width 88 height 14
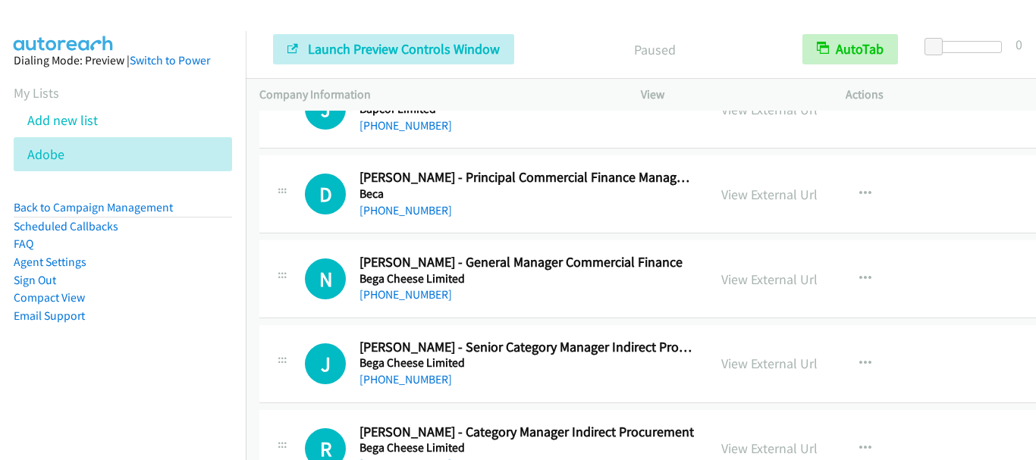
scroll to position [2805, 0]
click at [560, 45] on p "Paused" at bounding box center [655, 49] width 240 height 20
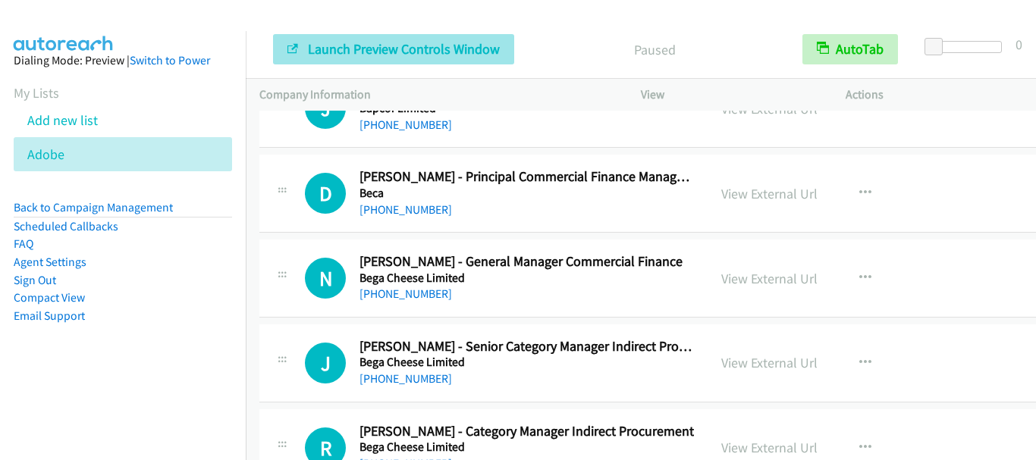
scroll to position [0, 0]
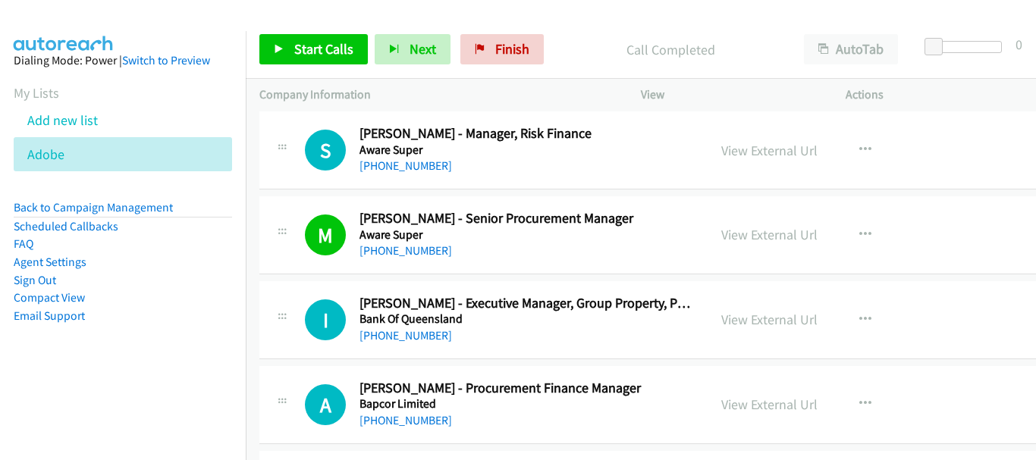
scroll to position [2426, 0]
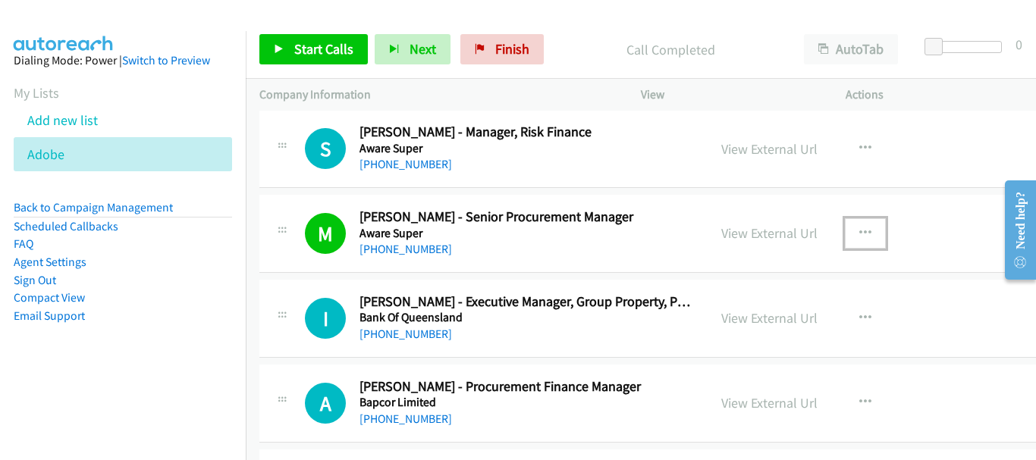
click at [864, 237] on icon "button" at bounding box center [865, 233] width 12 height 12
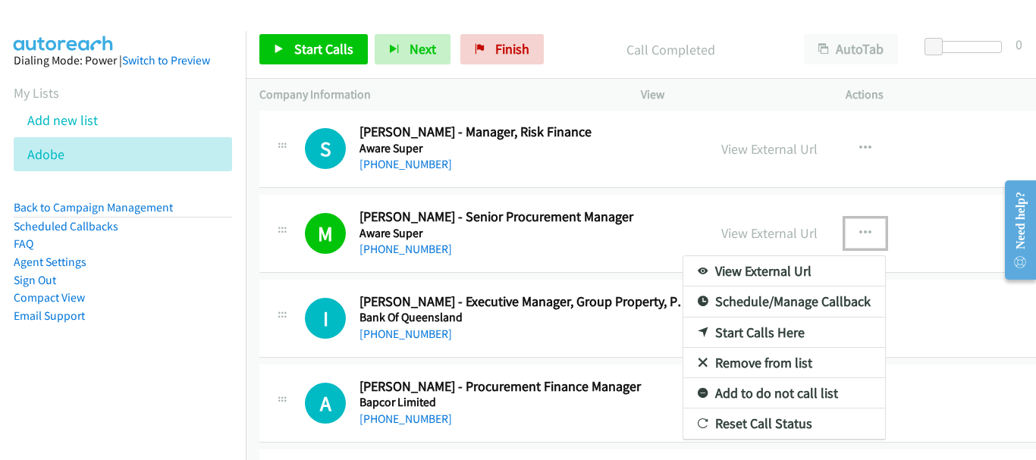
click at [770, 328] on link "Start Calls Here" at bounding box center [784, 333] width 202 height 30
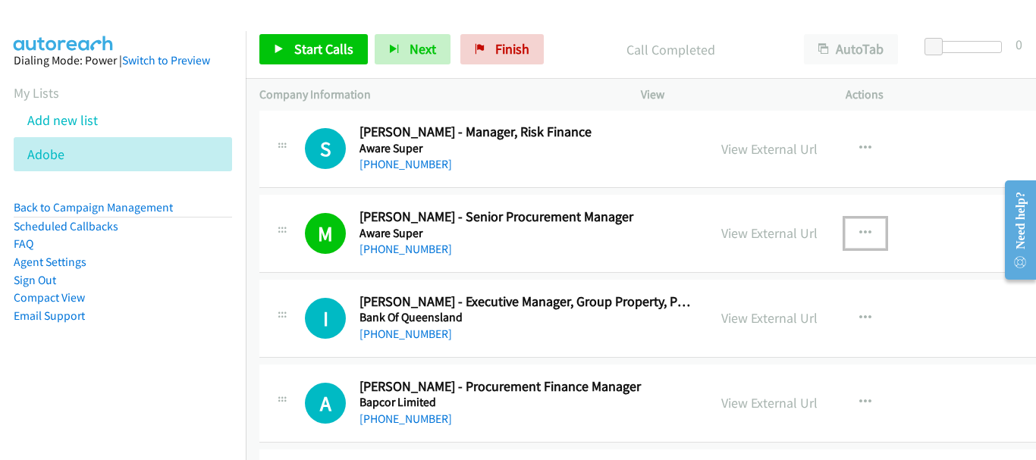
click at [867, 229] on icon "button" at bounding box center [865, 233] width 12 height 12
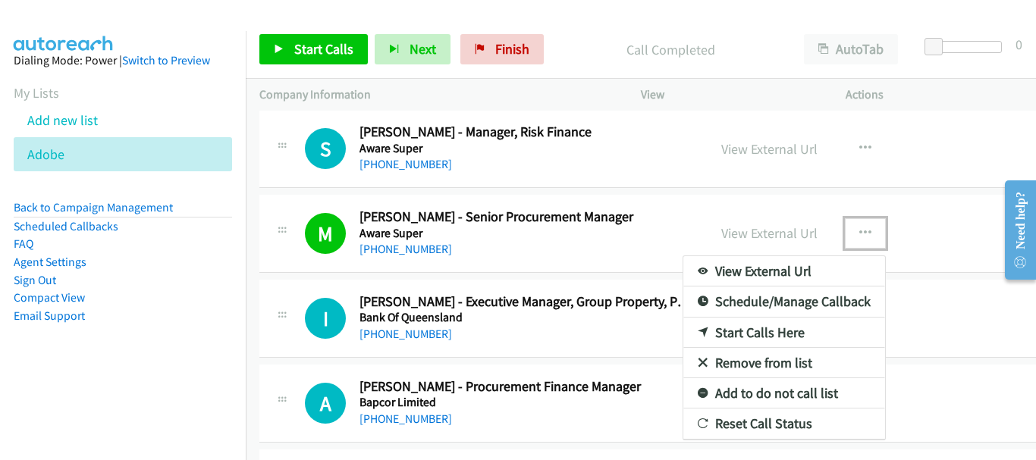
click at [777, 335] on link "Start Calls Here" at bounding box center [784, 333] width 202 height 30
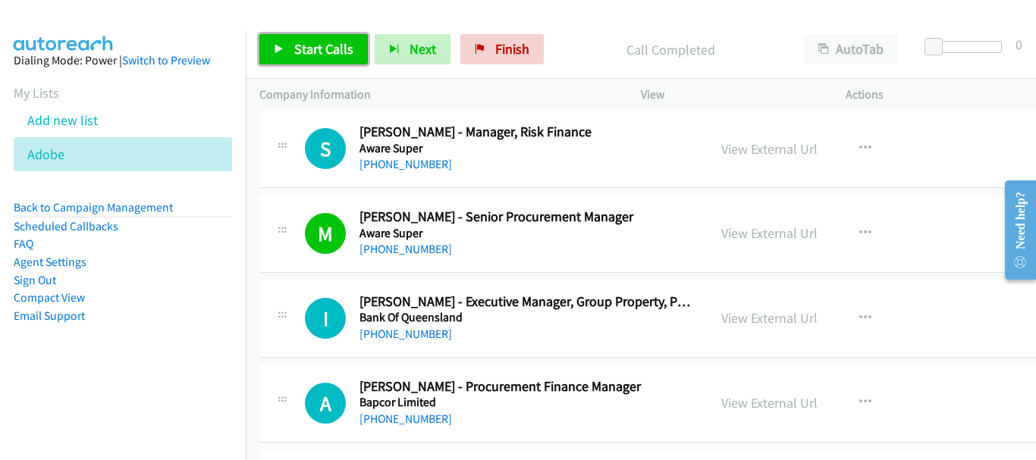
click at [312, 52] on span "Start Calls" at bounding box center [323, 48] width 59 height 17
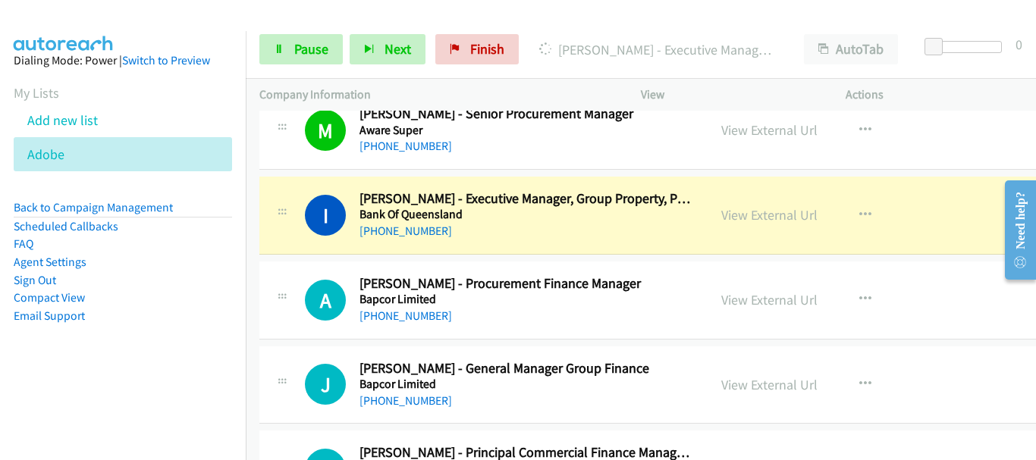
scroll to position [2578, 0]
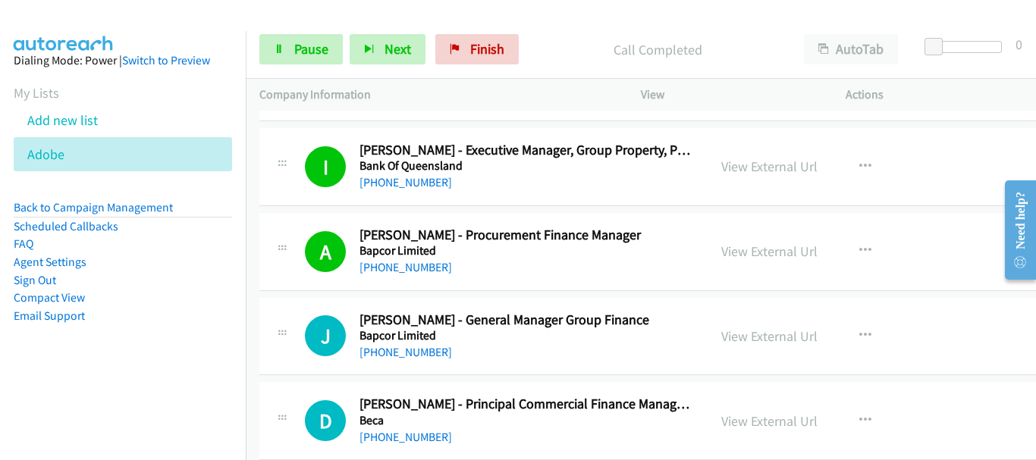
click at [165, 14] on div at bounding box center [511, 29] width 1022 height 58
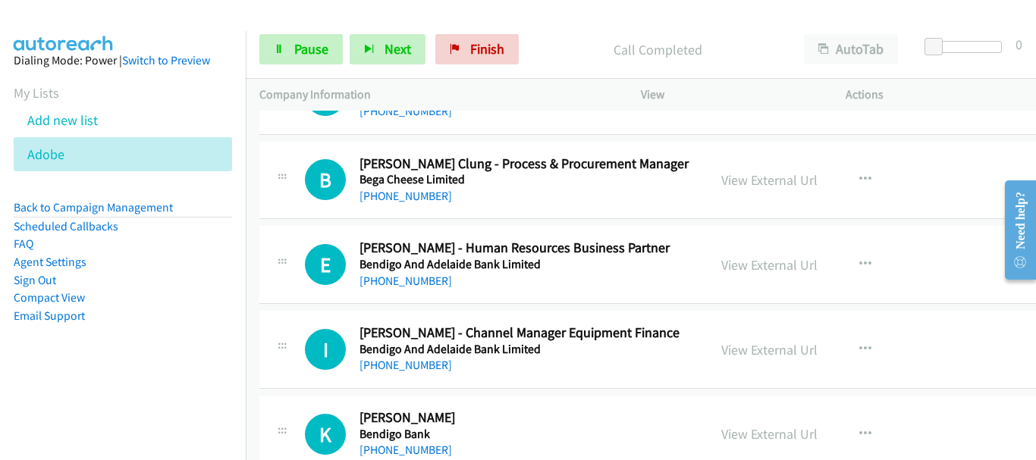
scroll to position [3184, 0]
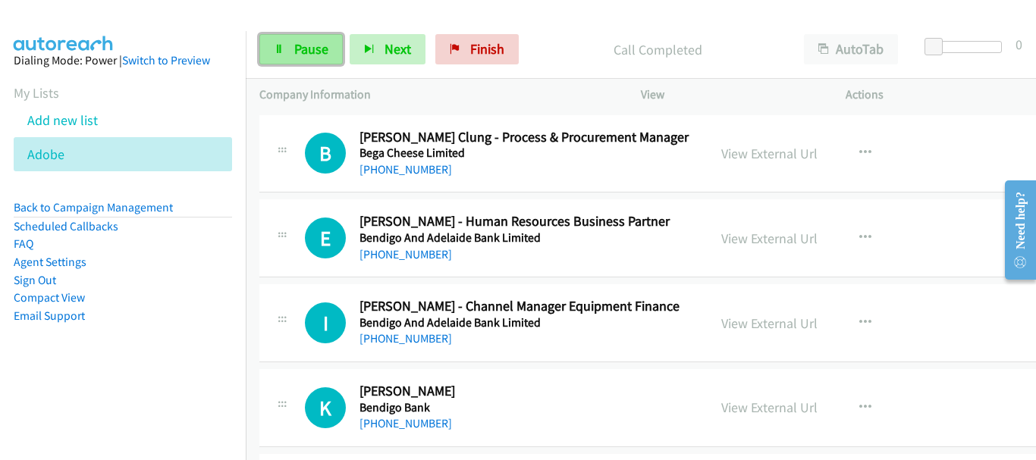
click at [320, 55] on span "Pause" at bounding box center [311, 48] width 34 height 17
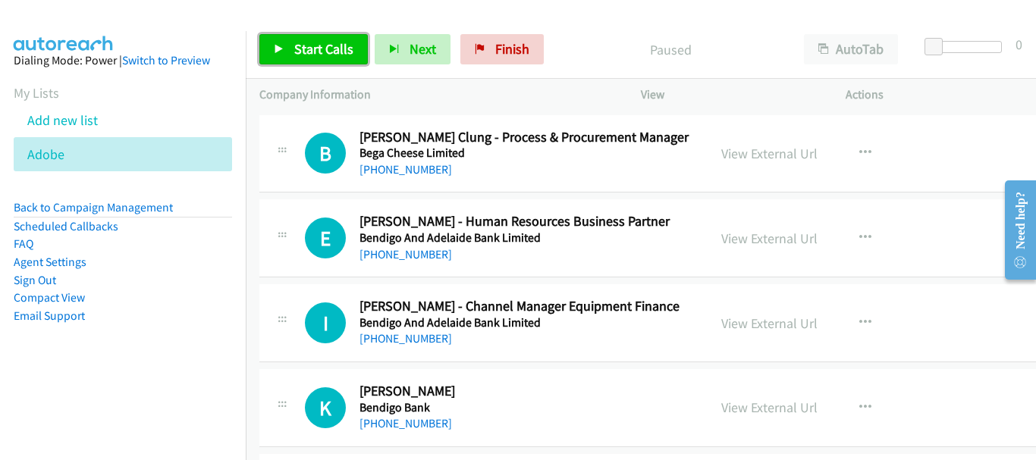
click at [324, 49] on span "Start Calls" at bounding box center [323, 48] width 59 height 17
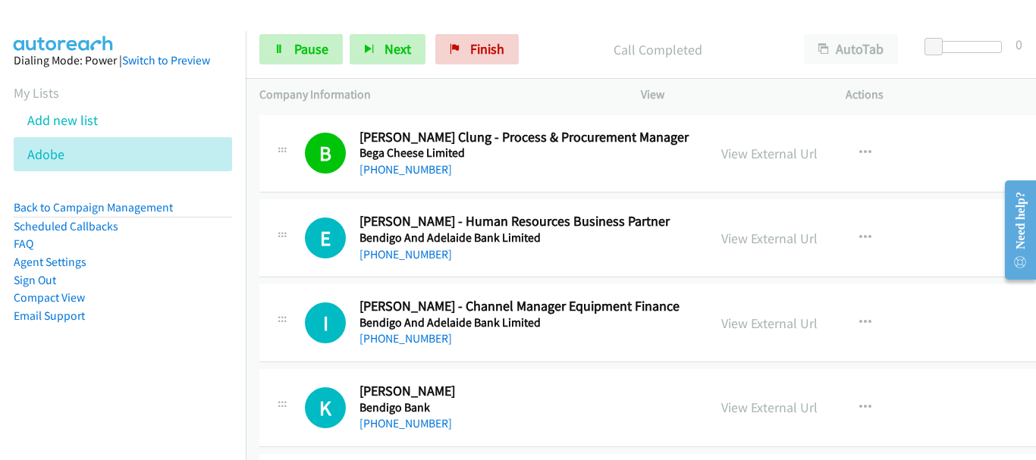
click at [960, 120] on div "B Callback Scheduled [PERSON_NAME] Clung - Process & Procurement Manager Bega C…" at bounding box center [680, 154] width 842 height 78
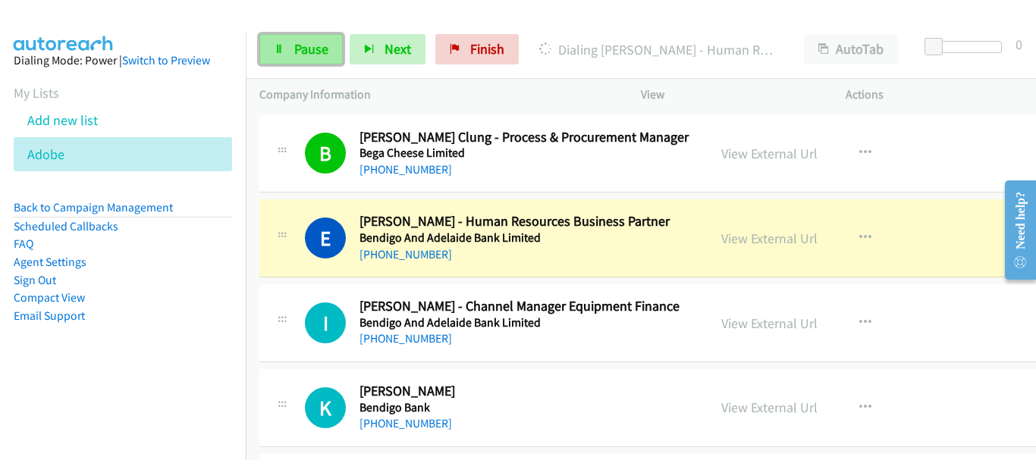
click at [314, 58] on link "Pause" at bounding box center [300, 49] width 83 height 30
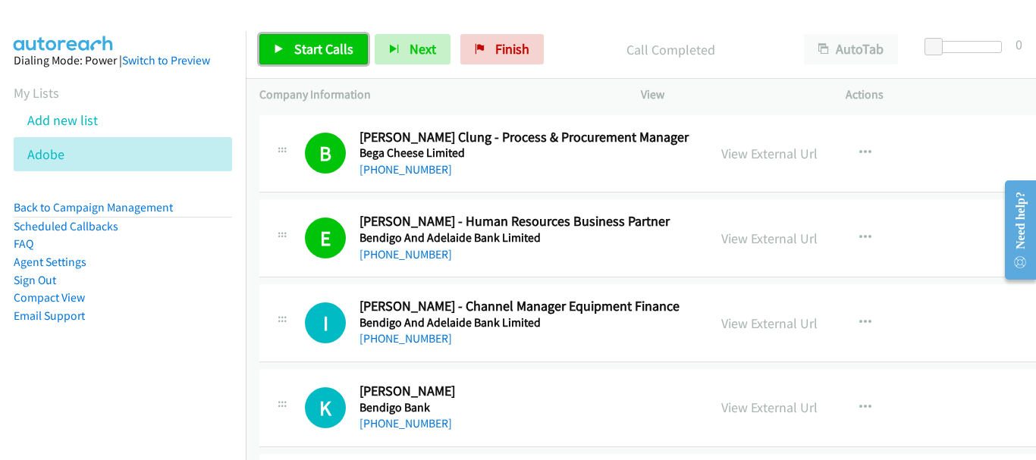
click at [288, 53] on link "Start Calls" at bounding box center [313, 49] width 108 height 30
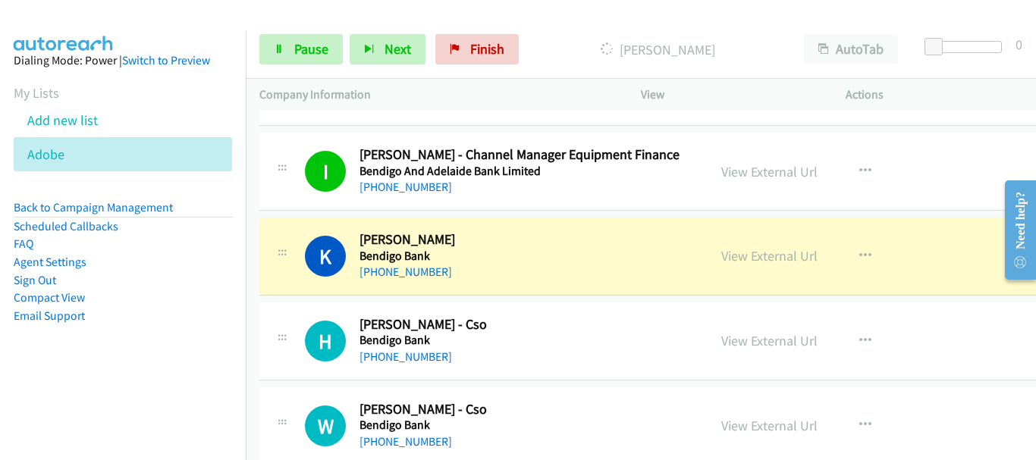
scroll to position [3412, 0]
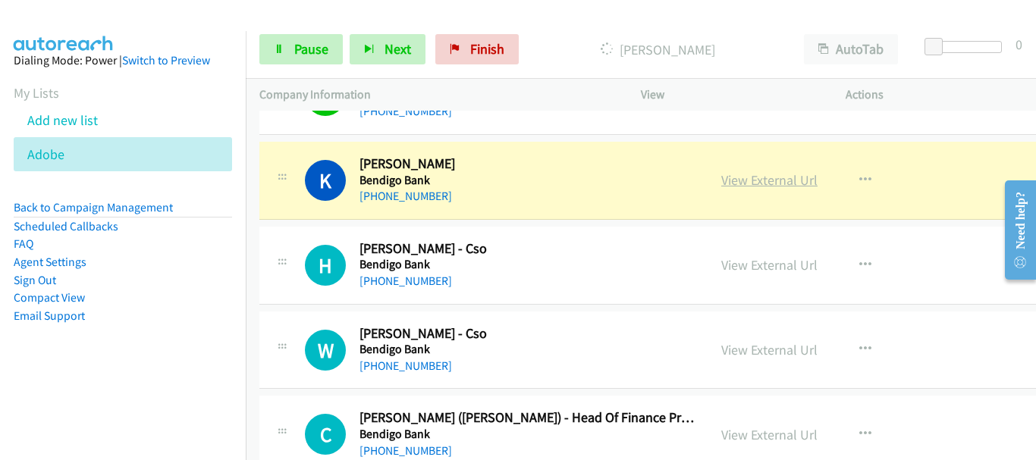
click at [784, 184] on link "View External Url" at bounding box center [769, 179] width 96 height 17
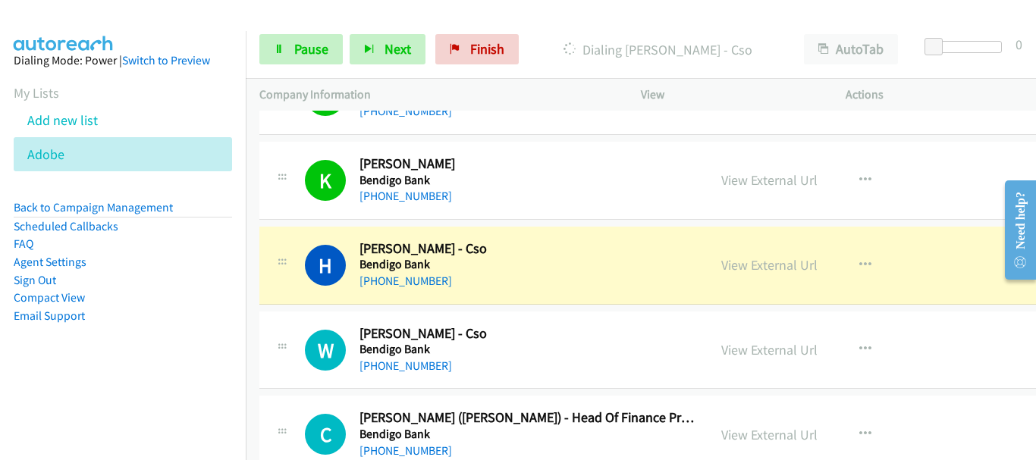
scroll to position [3488, 0]
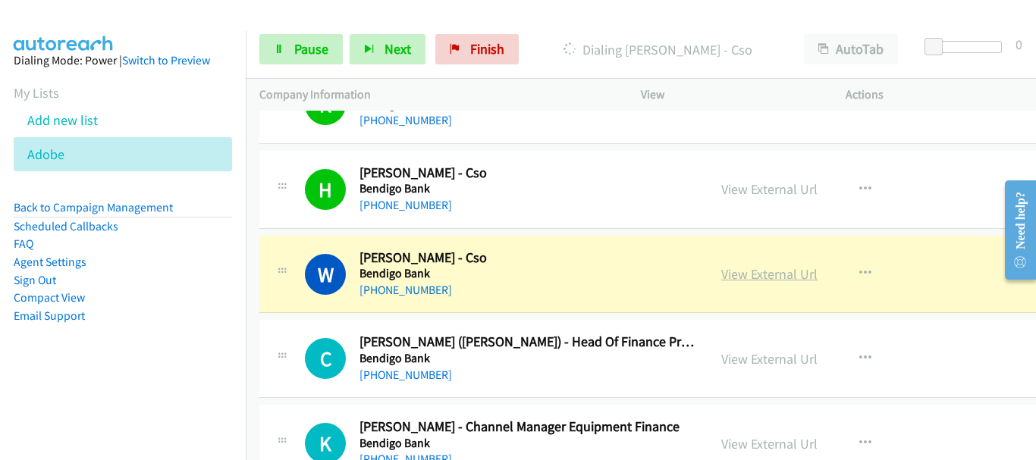
click at [751, 275] on link "View External Url" at bounding box center [769, 273] width 96 height 17
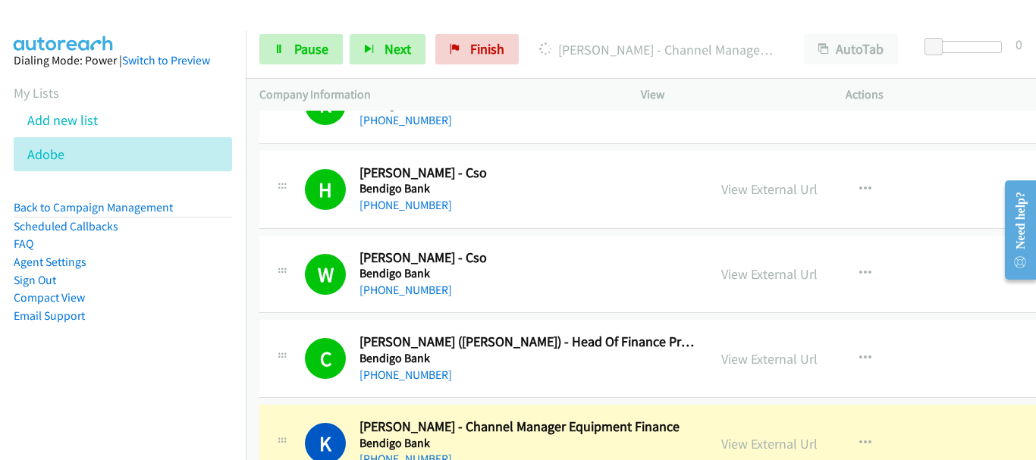
scroll to position [3715, 0]
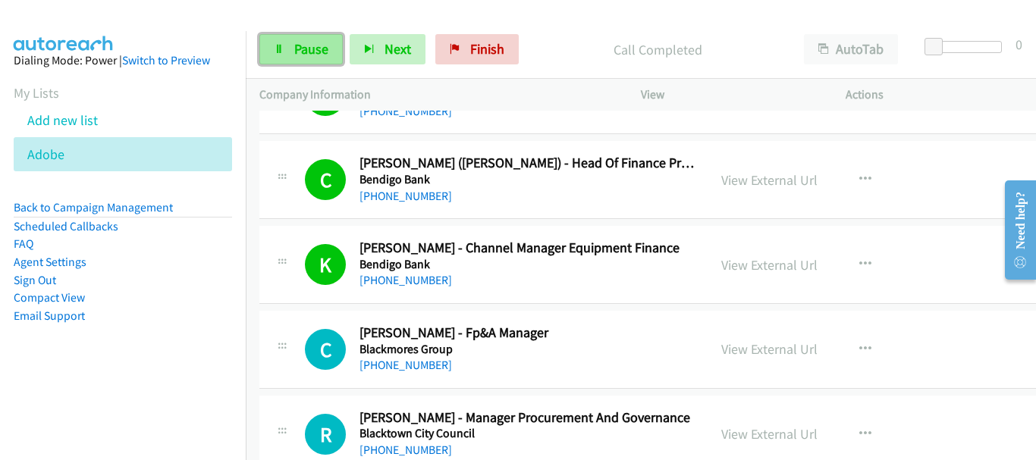
click at [284, 52] on icon at bounding box center [279, 50] width 11 height 11
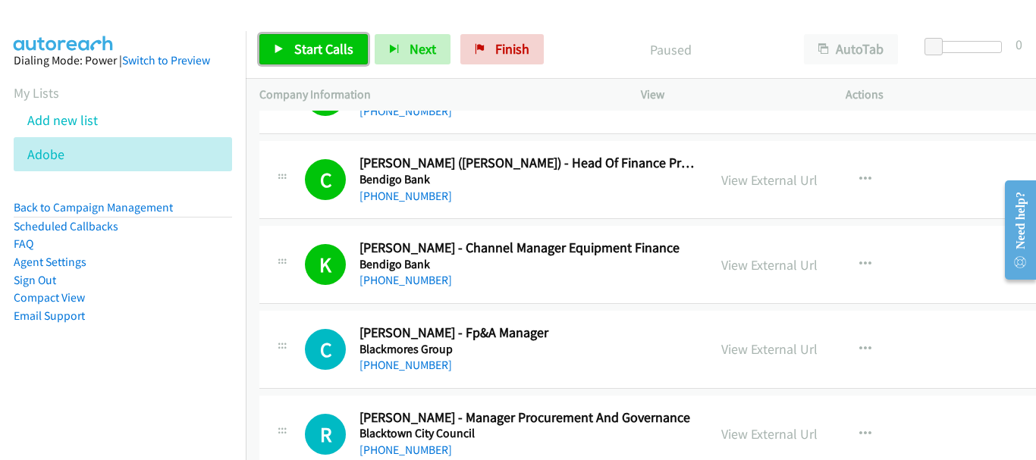
drag, startPoint x: 306, startPoint y: 51, endPoint x: 336, endPoint y: 91, distance: 49.9
click at [306, 50] on span "Start Calls" at bounding box center [323, 48] width 59 height 17
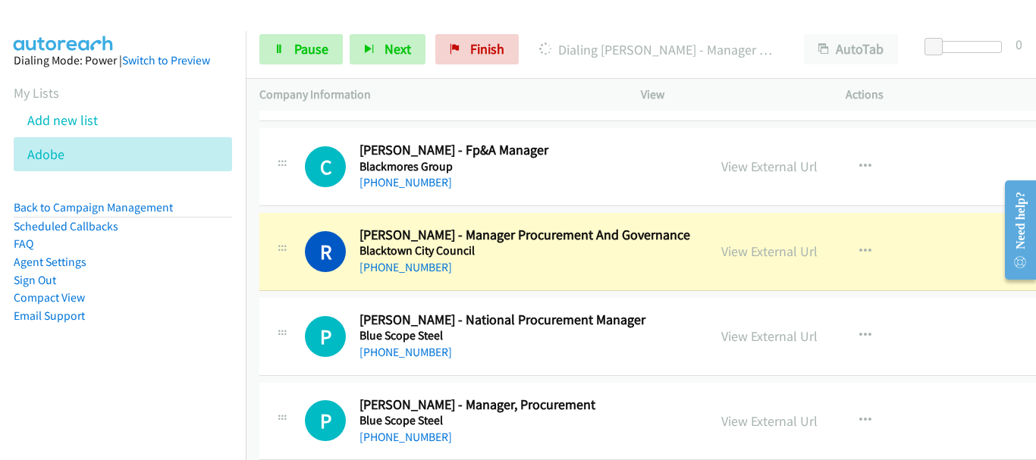
scroll to position [3942, 0]
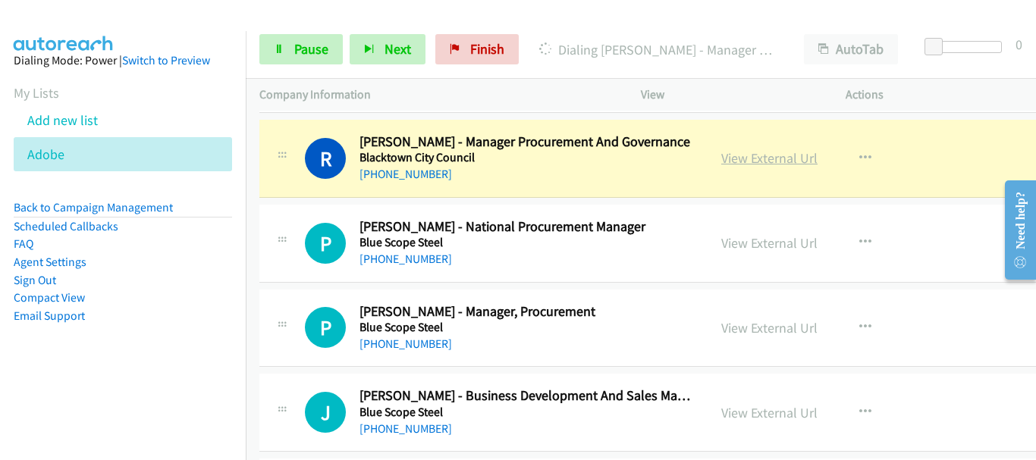
click at [760, 159] on link "View External Url" at bounding box center [769, 157] width 96 height 17
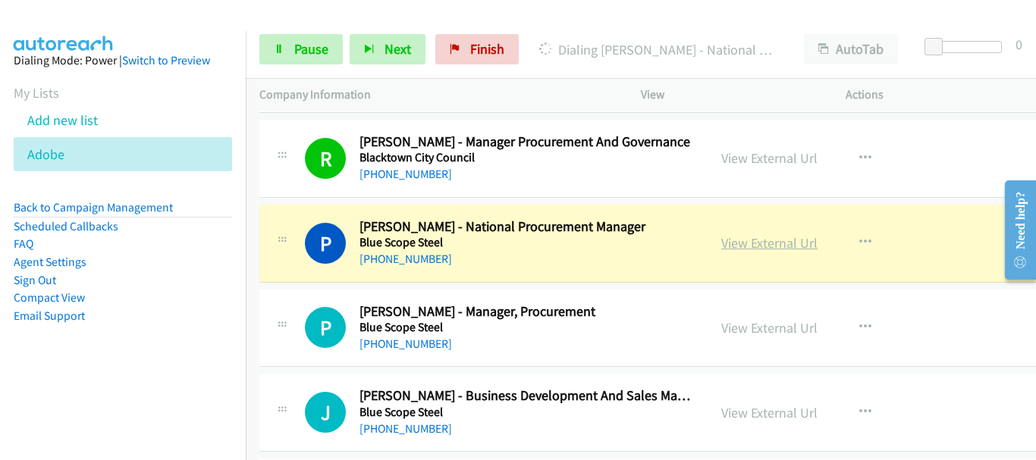
click at [766, 243] on link "View External Url" at bounding box center [769, 242] width 96 height 17
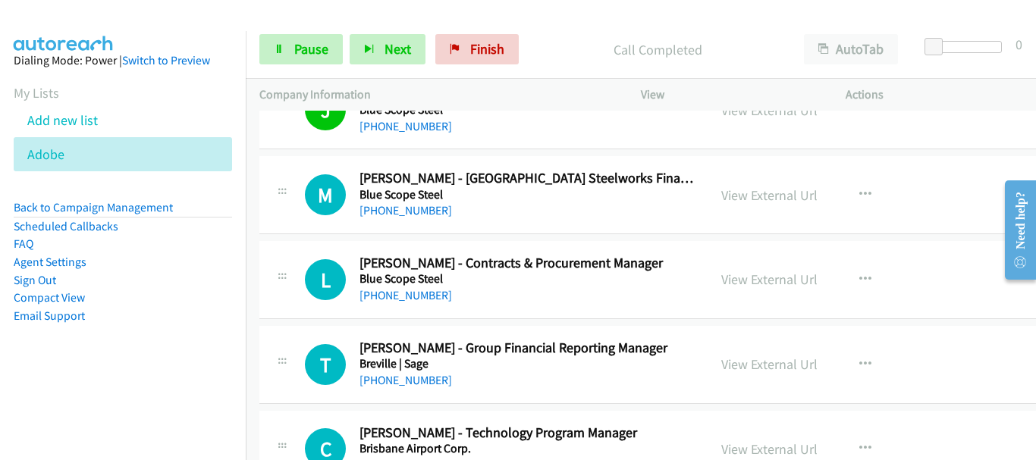
scroll to position [4246, 0]
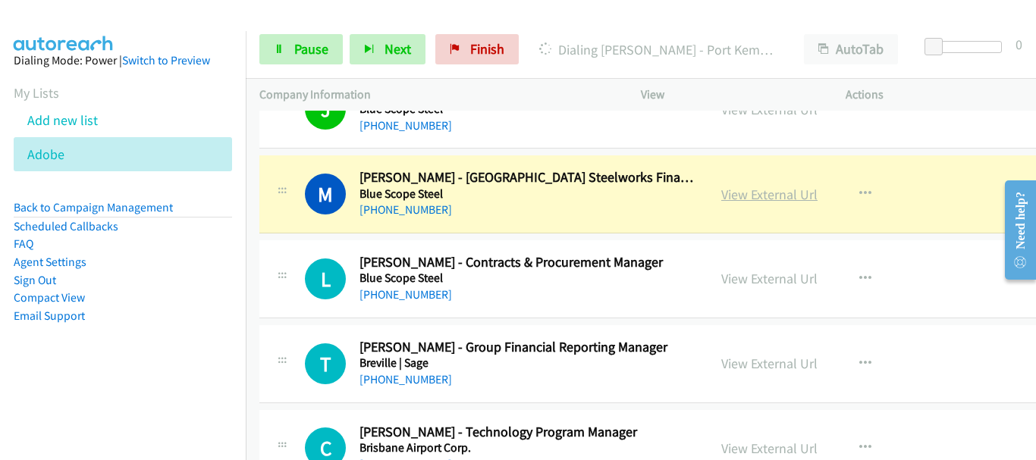
click at [787, 201] on link "View External Url" at bounding box center [769, 194] width 96 height 17
click at [315, 52] on span "Pause" at bounding box center [311, 48] width 34 height 17
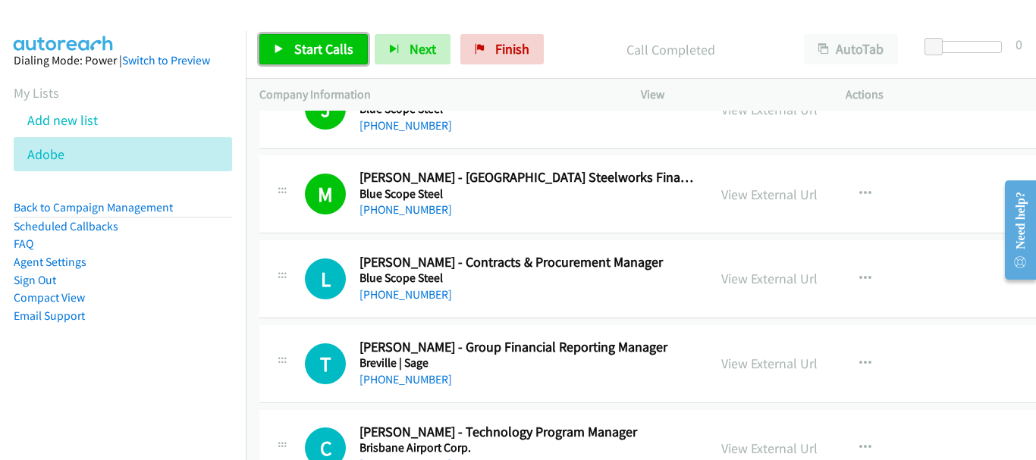
drag, startPoint x: 324, startPoint y: 52, endPoint x: 291, endPoint y: 38, distance: 35.3
click at [323, 52] on span "Start Calls" at bounding box center [323, 48] width 59 height 17
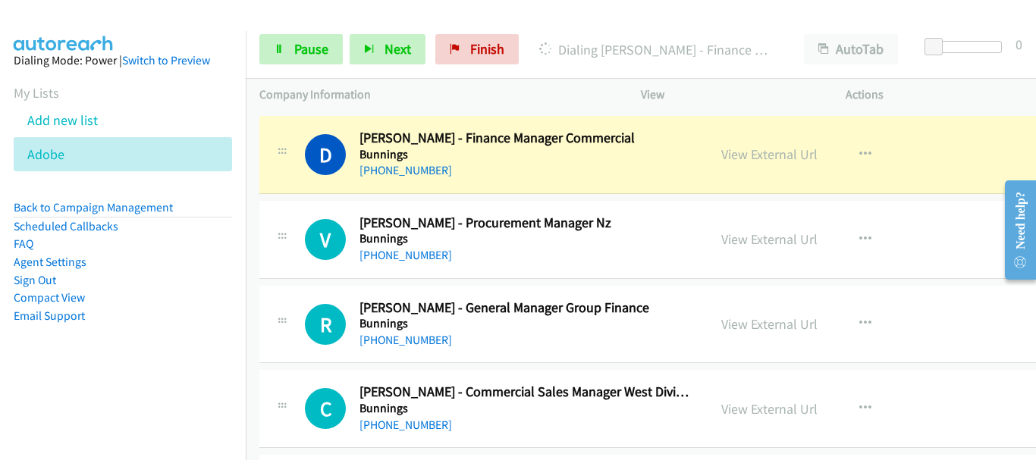
scroll to position [4776, 0]
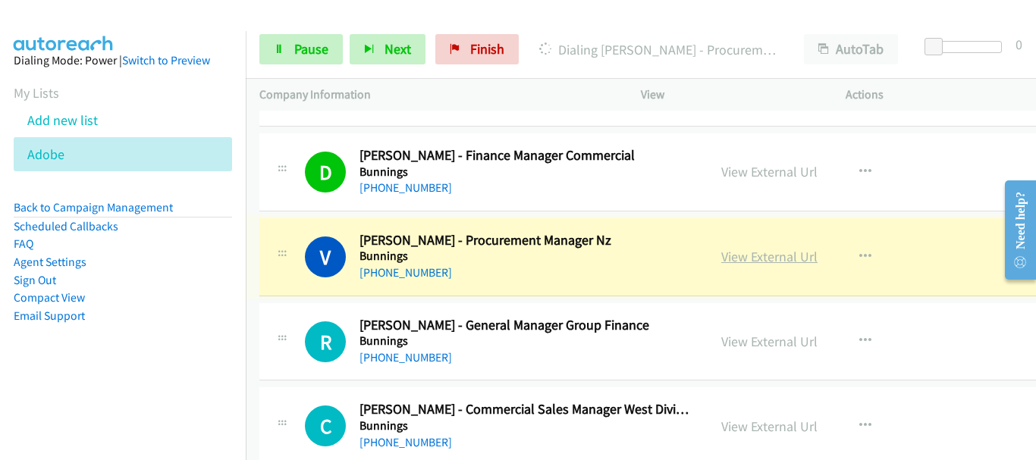
click at [744, 257] on link "View External Url" at bounding box center [769, 256] width 96 height 17
click at [315, 50] on span "Pause" at bounding box center [311, 48] width 34 height 17
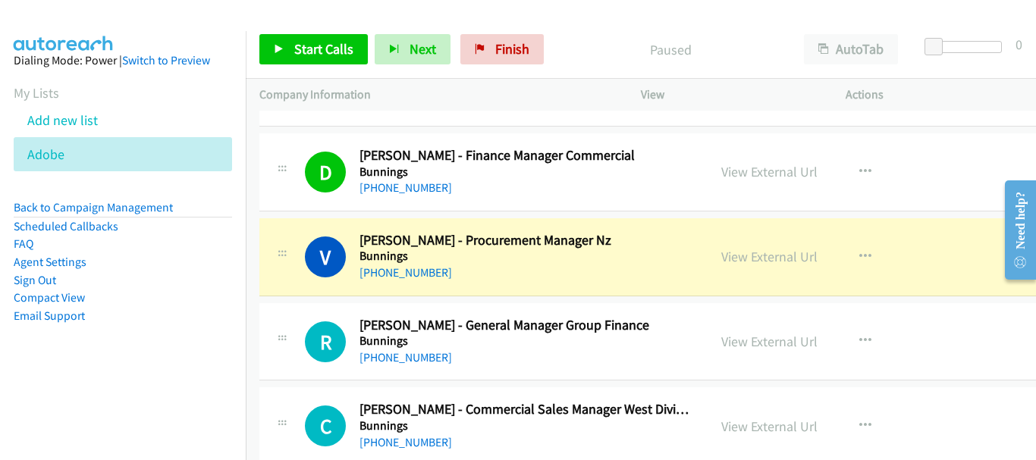
scroll to position [4852, 0]
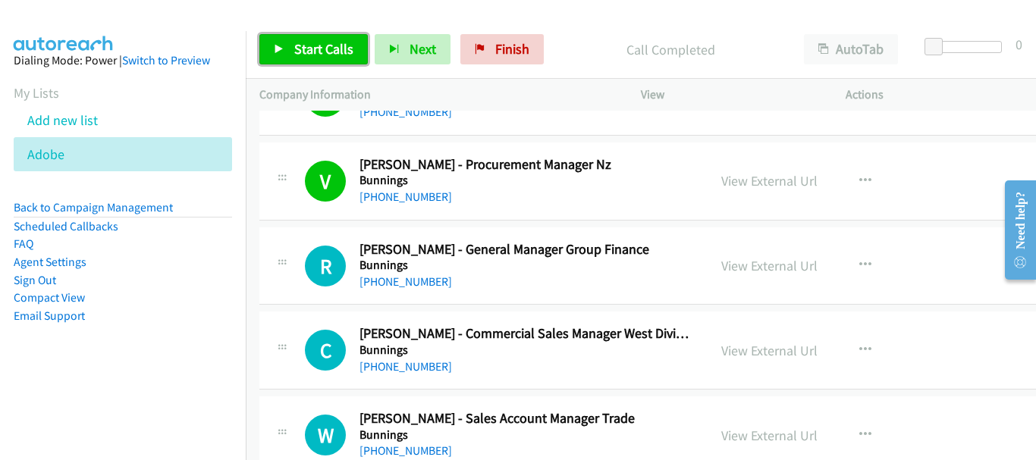
click at [302, 55] on span "Start Calls" at bounding box center [323, 48] width 59 height 17
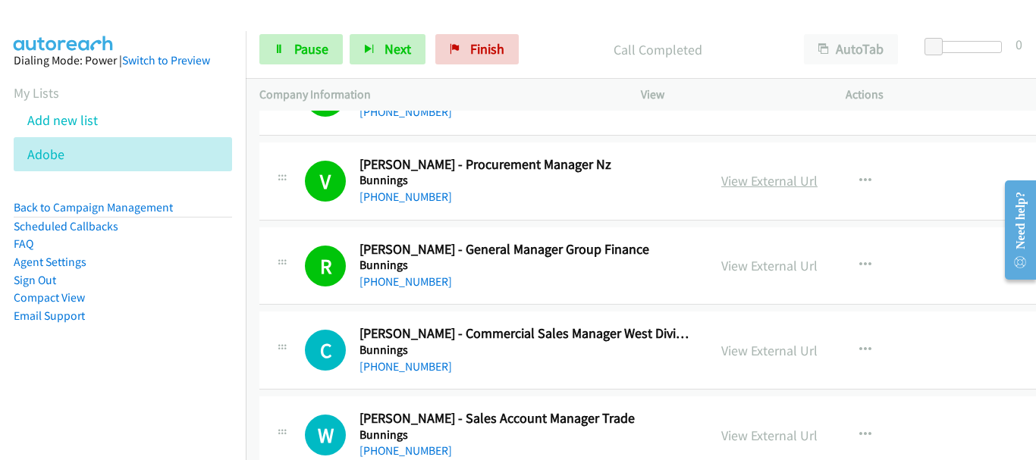
click at [768, 177] on link "View External Url" at bounding box center [769, 180] width 96 height 17
